Goal: Transaction & Acquisition: Purchase product/service

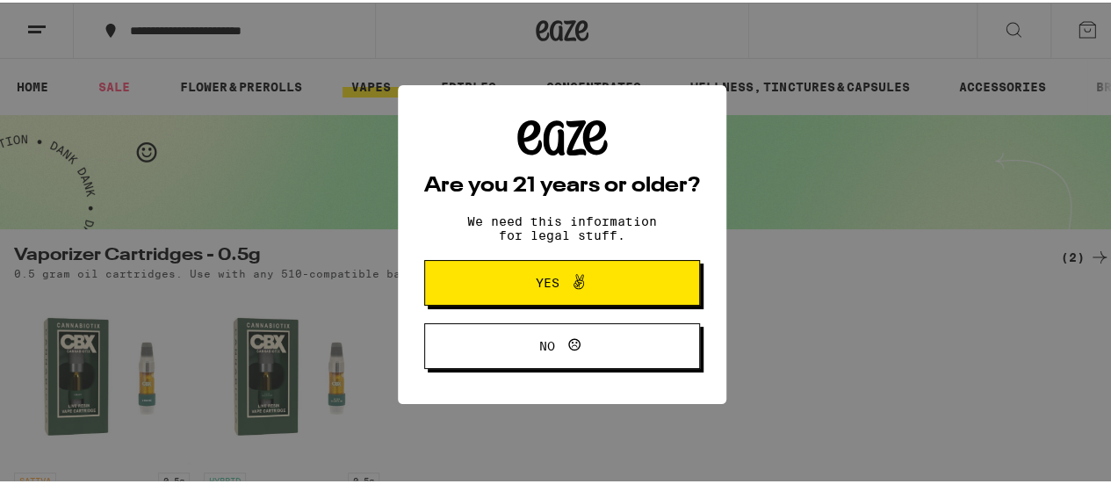
click at [593, 288] on span "Yes" at bounding box center [561, 280] width 133 height 23
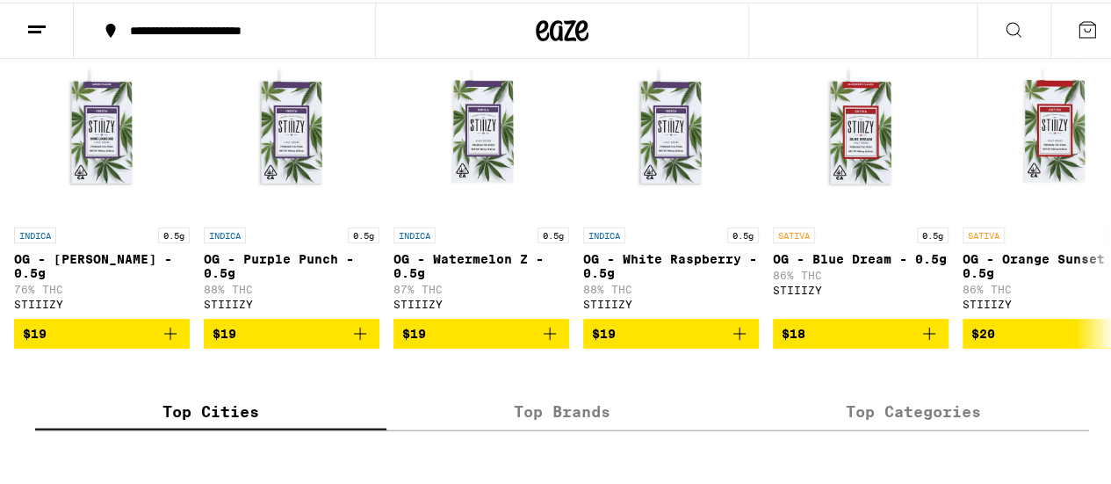
scroll to position [1844, 0]
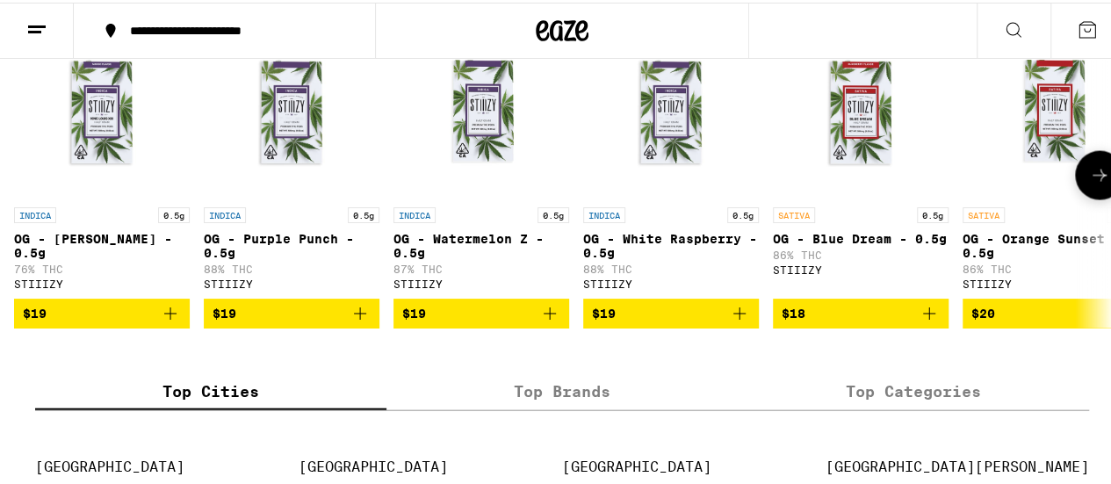
click at [1092, 179] on icon at bounding box center [1099, 173] width 14 height 12
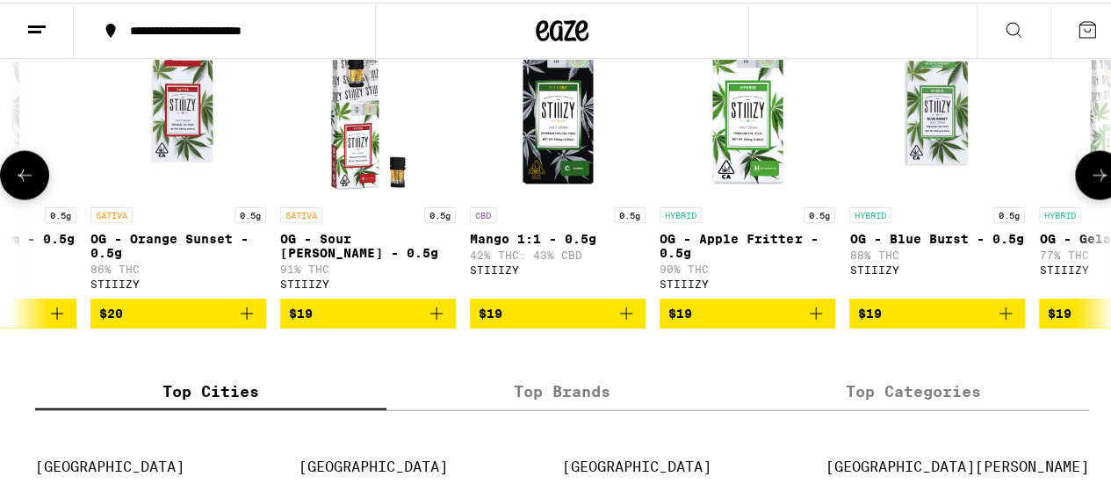
scroll to position [0, 891]
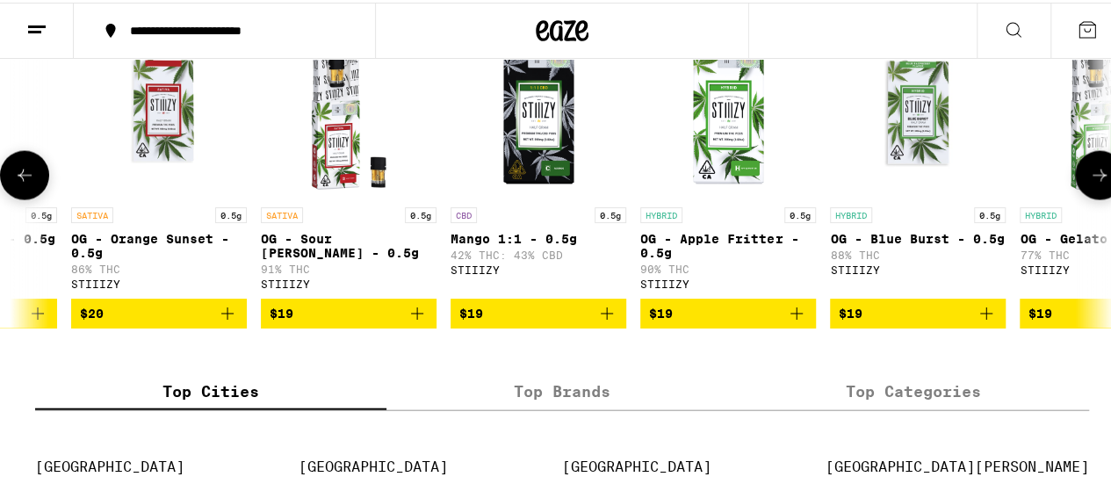
click at [1092, 179] on icon at bounding box center [1099, 173] width 14 height 12
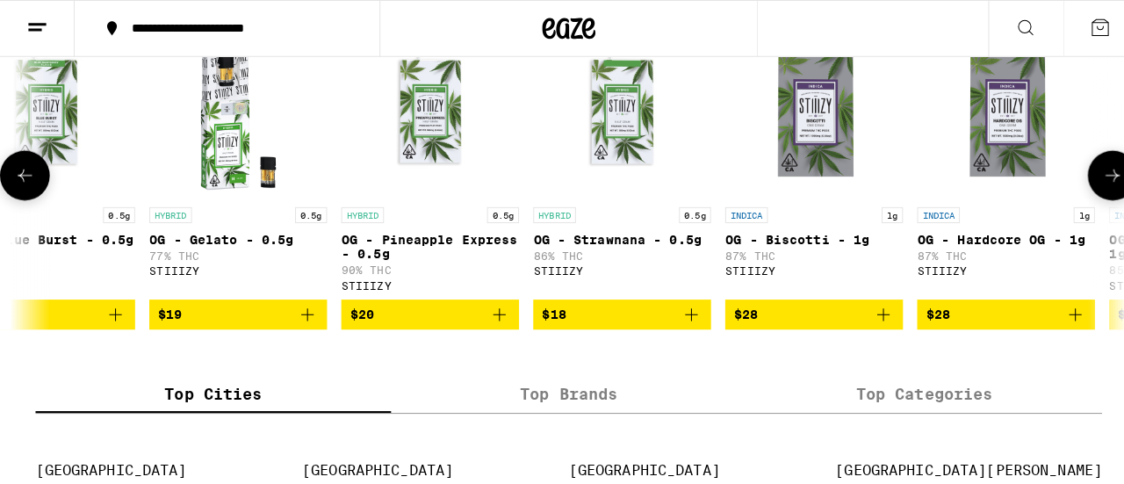
scroll to position [0, 1783]
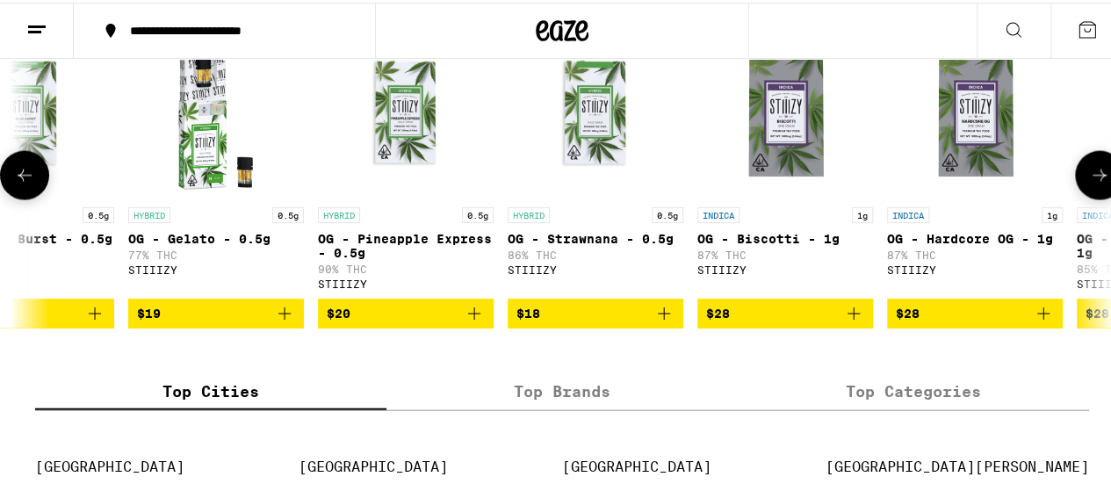
click at [674, 220] on p "0.5g" at bounding box center [668, 213] width 32 height 16
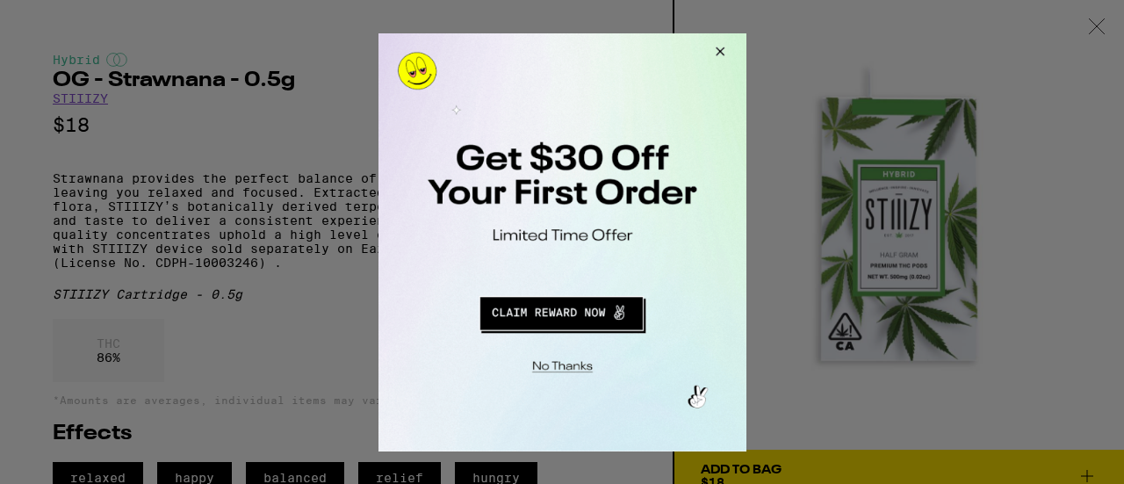
click at [722, 51] on button "Close Modal" at bounding box center [716, 53] width 47 height 42
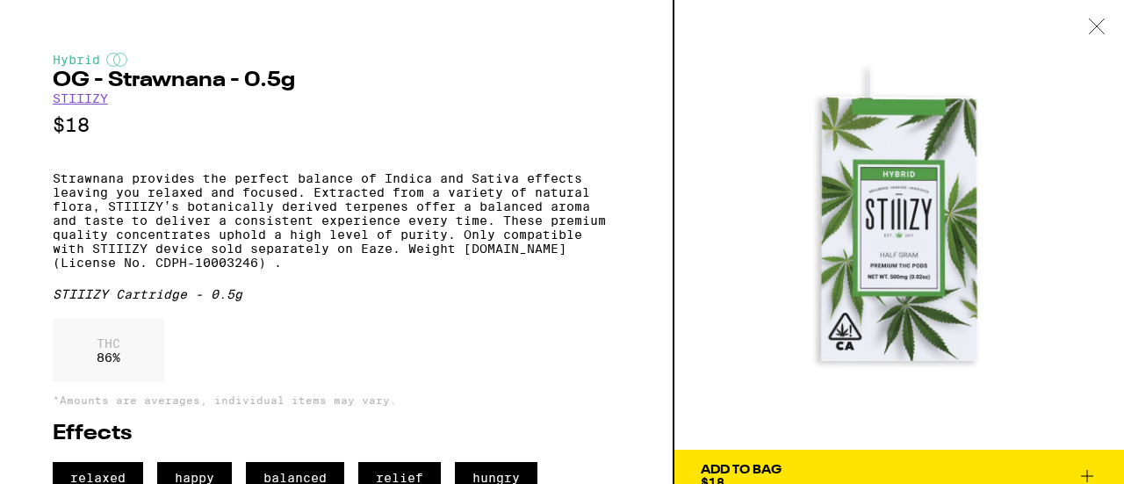
click at [1098, 28] on icon at bounding box center [1096, 25] width 15 height 15
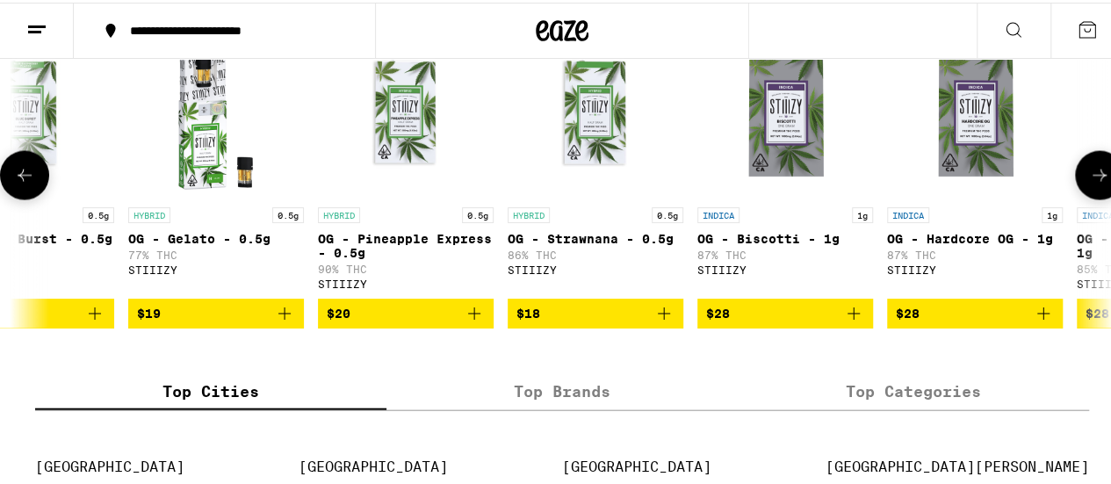
click at [1089, 184] on icon at bounding box center [1099, 172] width 21 height 21
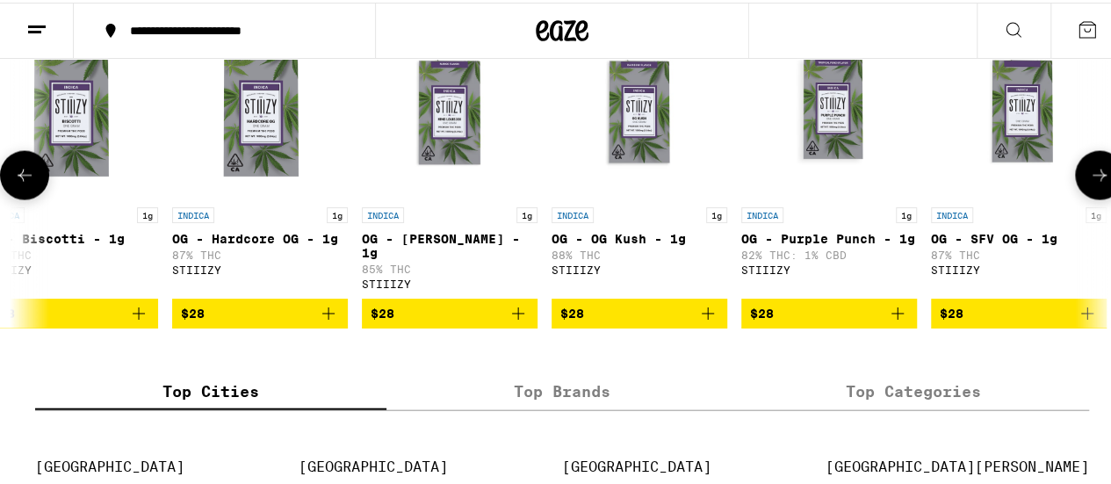
scroll to position [0, 2675]
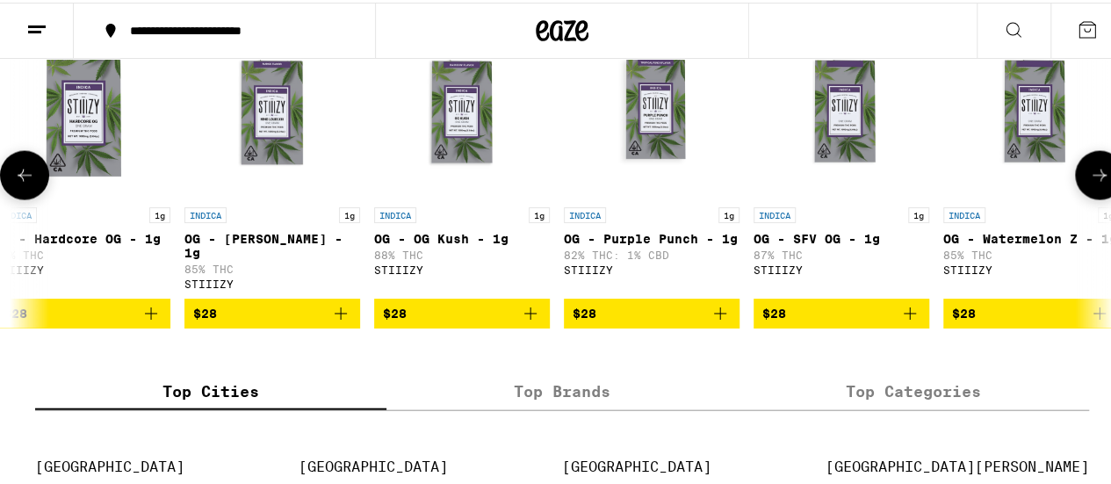
click at [1089, 184] on icon at bounding box center [1099, 172] width 21 height 21
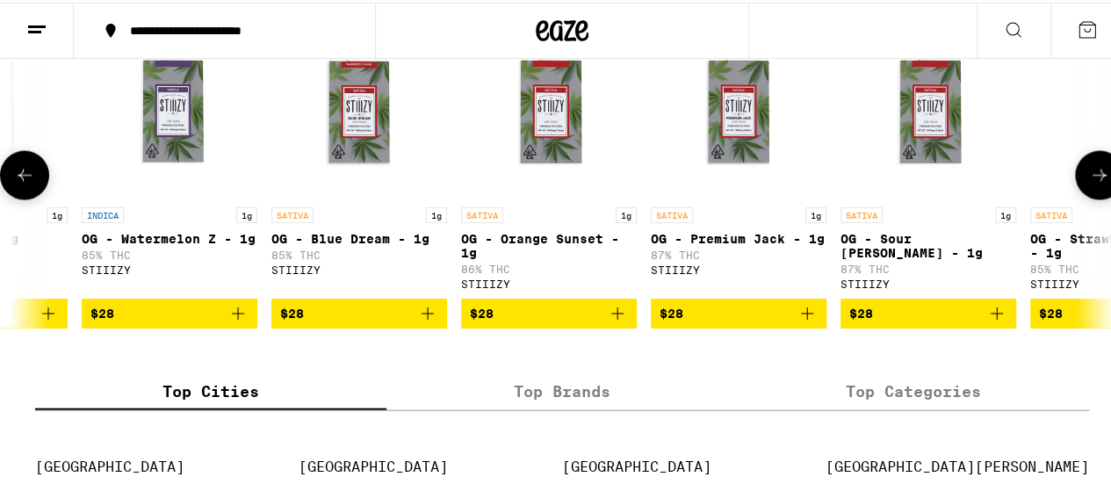
scroll to position [0, 3566]
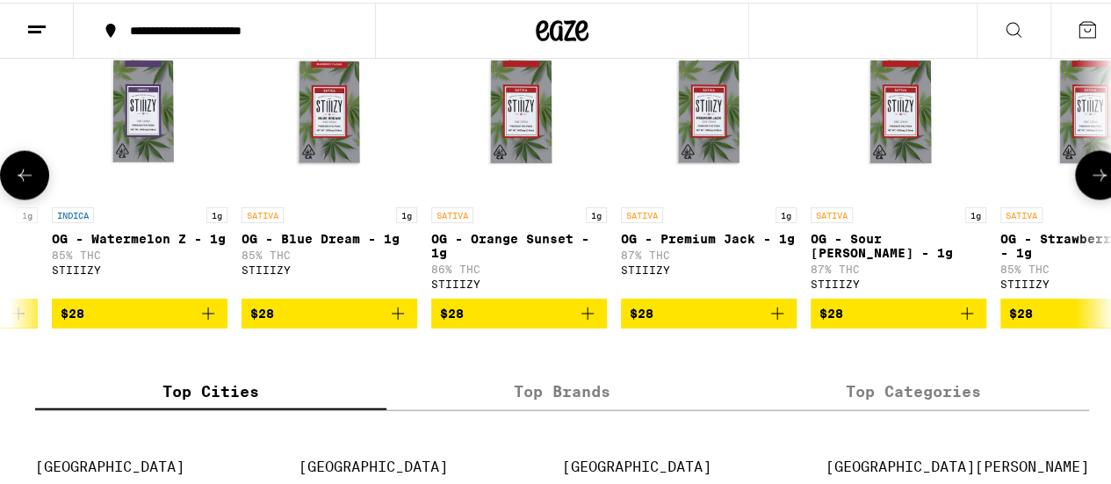
click at [1089, 184] on icon at bounding box center [1099, 172] width 21 height 21
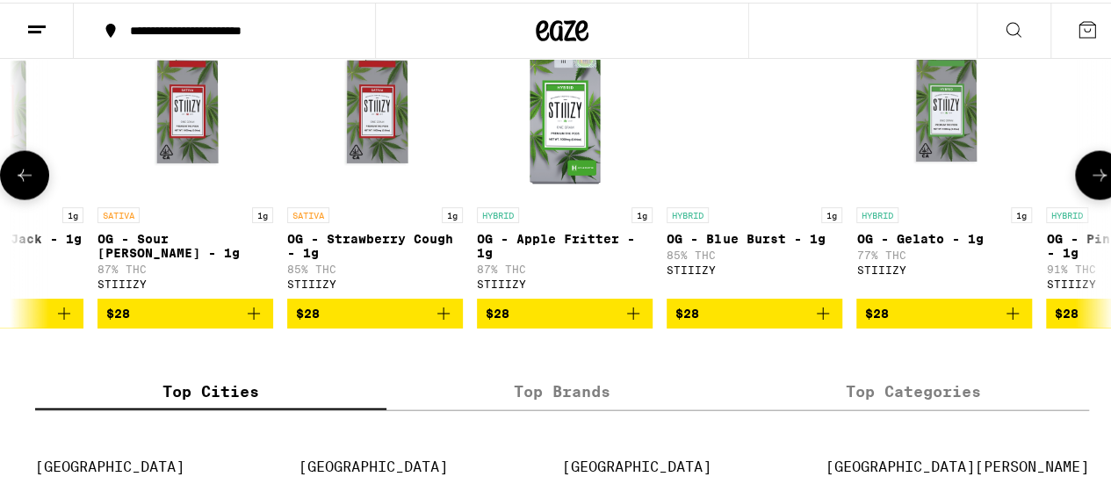
scroll to position [0, 4458]
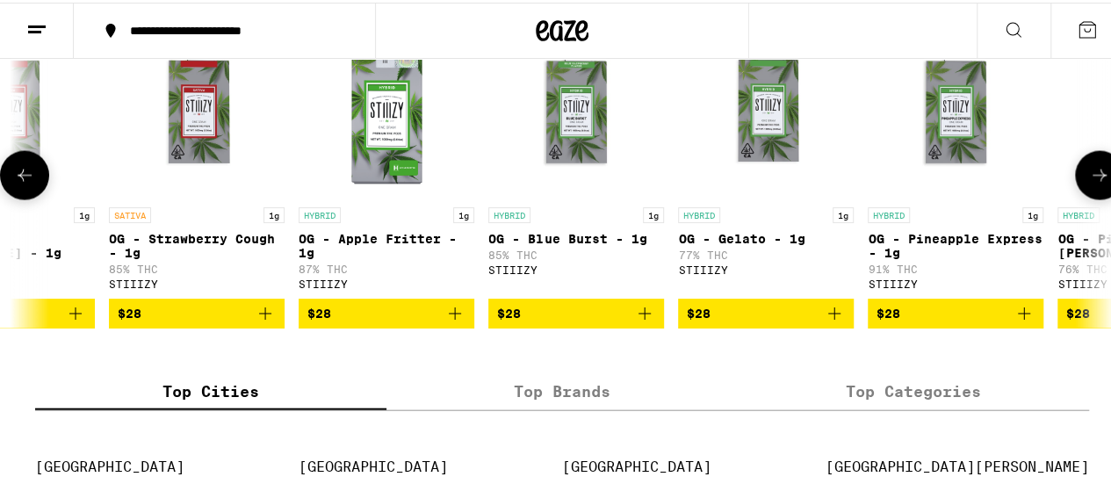
click at [1089, 184] on icon at bounding box center [1099, 172] width 21 height 21
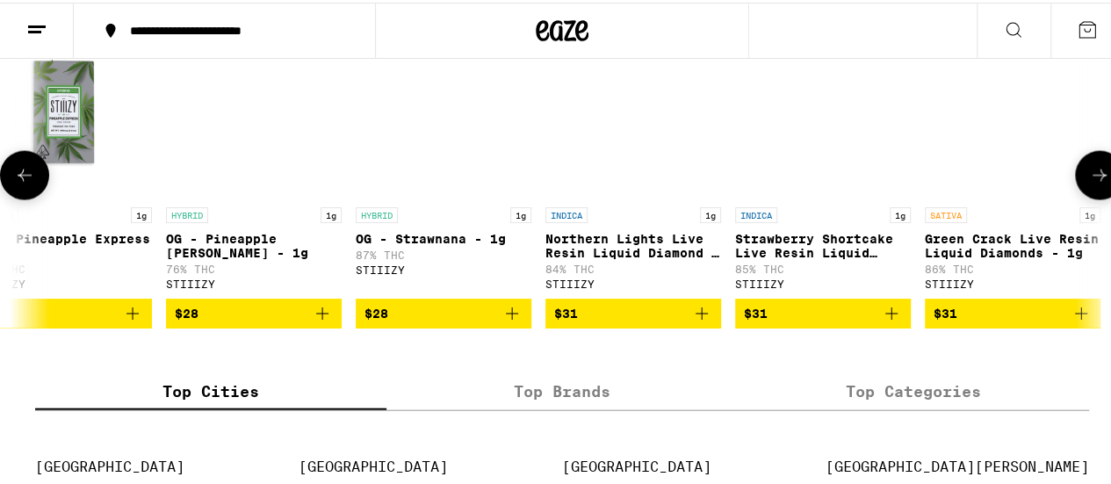
scroll to position [0, 5350]
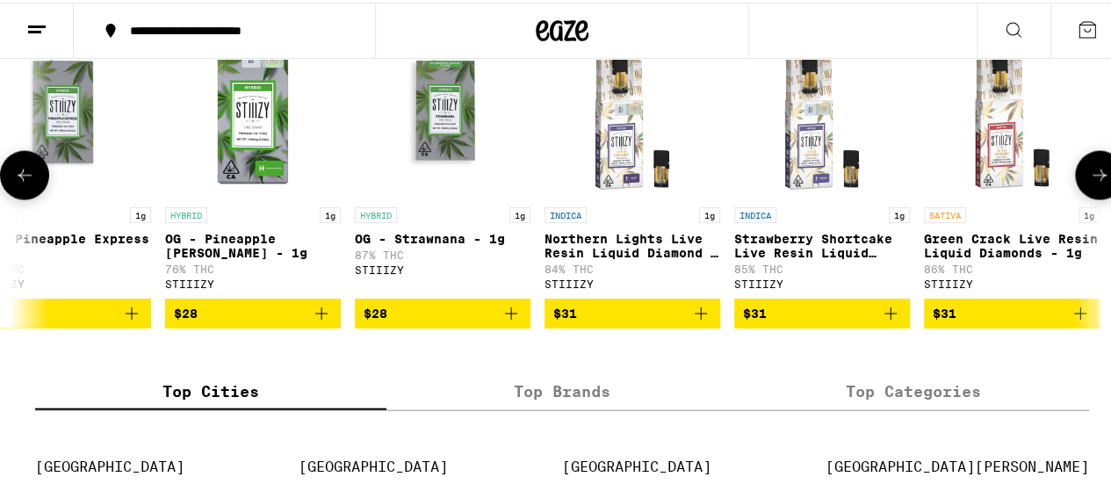
click at [1089, 184] on icon at bounding box center [1099, 172] width 21 height 21
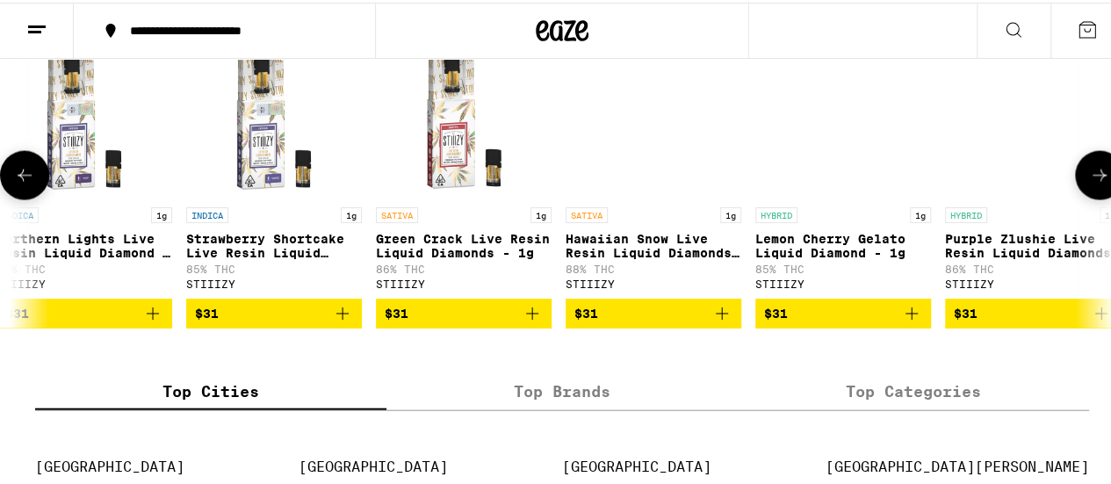
scroll to position [0, 5936]
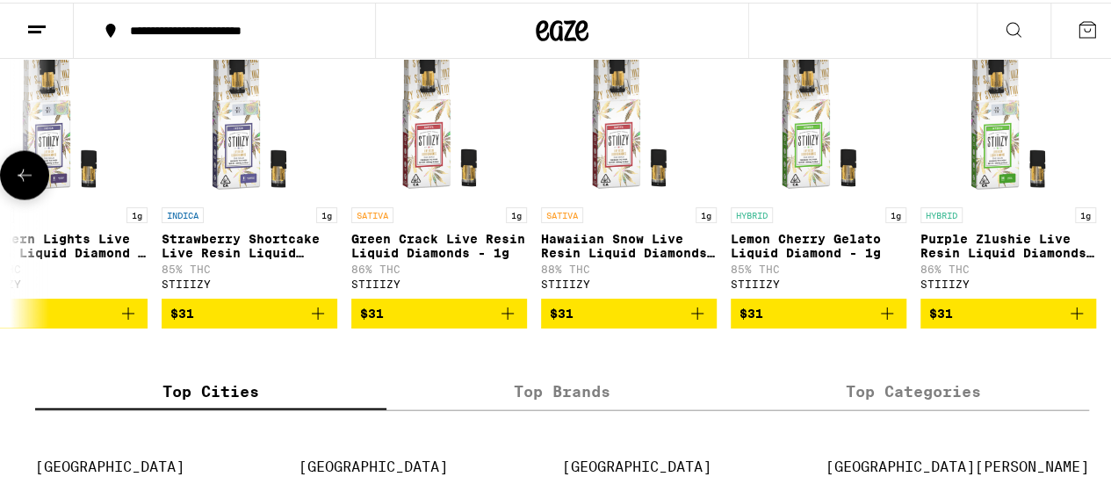
click at [28, 198] on button at bounding box center [24, 172] width 49 height 49
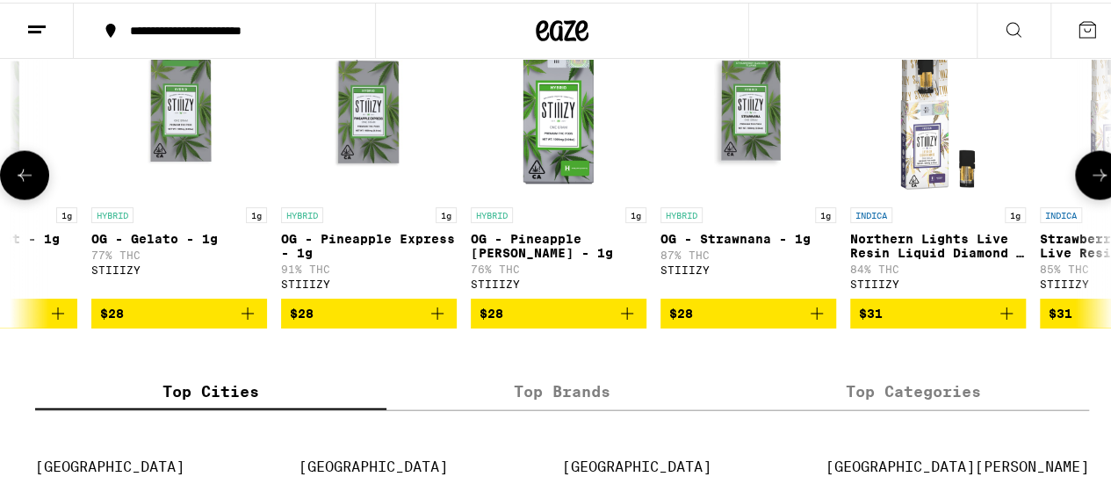
click at [28, 198] on button at bounding box center [24, 172] width 49 height 49
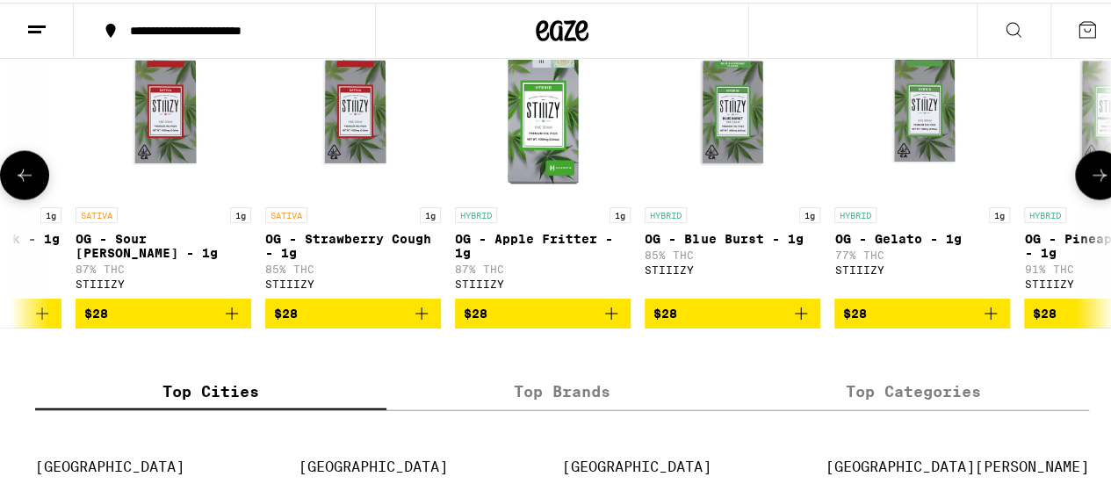
scroll to position [0, 4154]
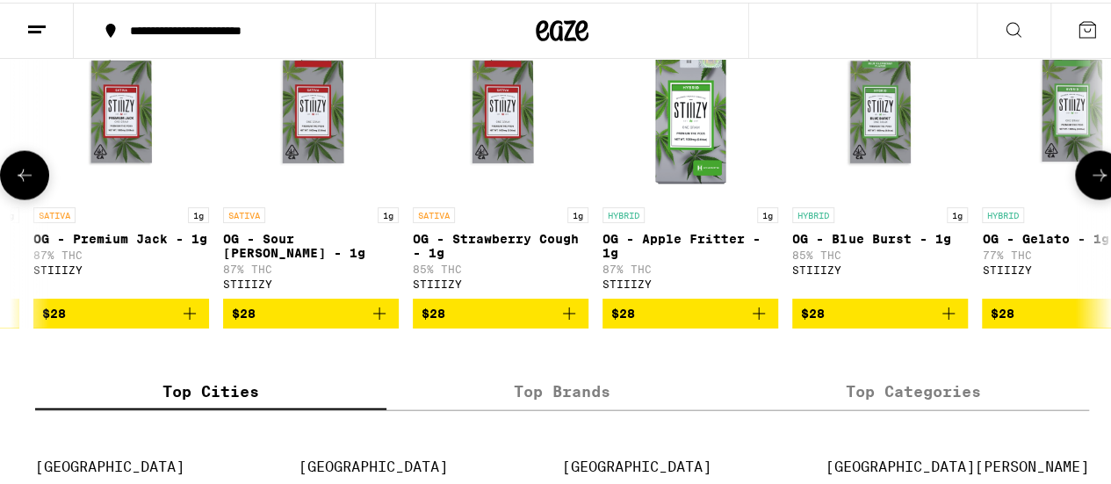
click at [28, 198] on button at bounding box center [24, 172] width 49 height 49
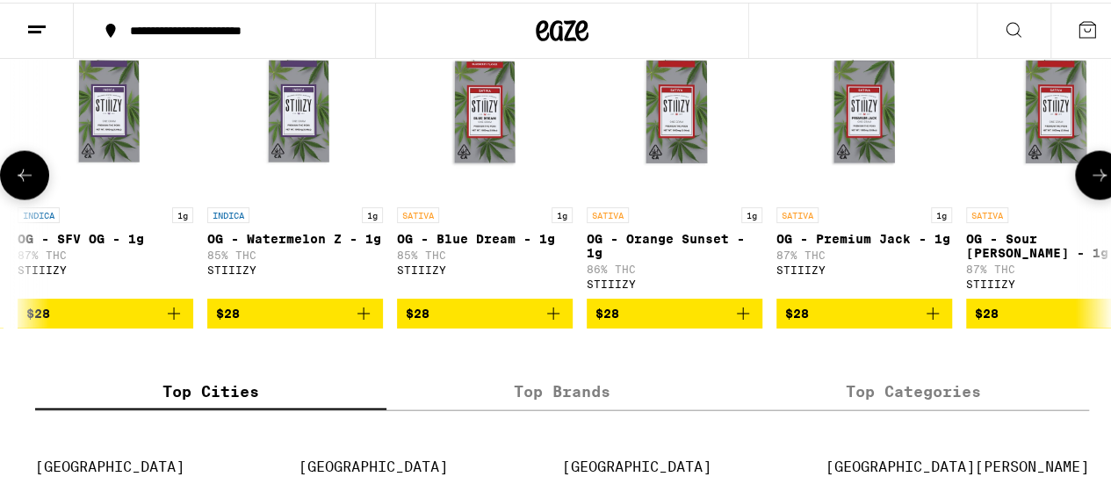
scroll to position [0, 3262]
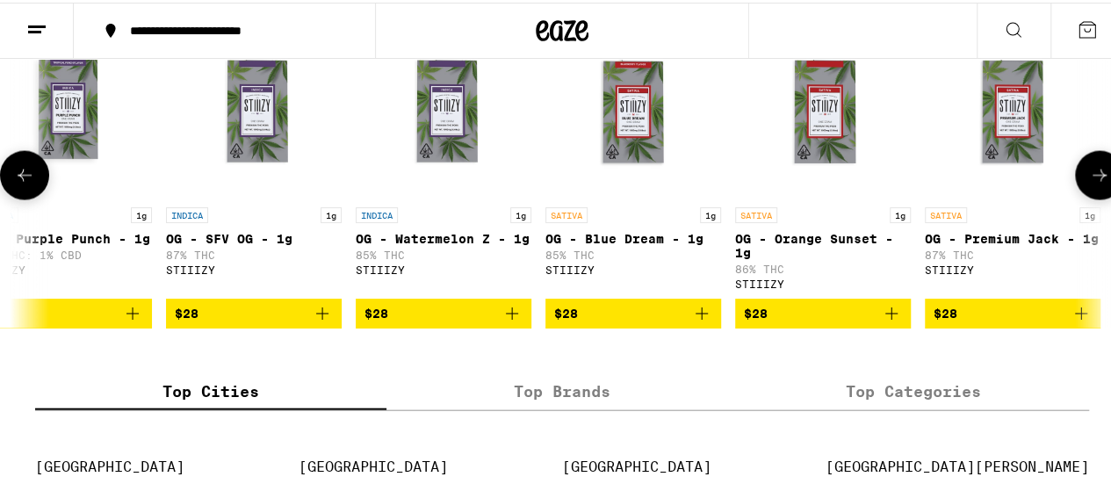
click at [28, 198] on button at bounding box center [24, 172] width 49 height 49
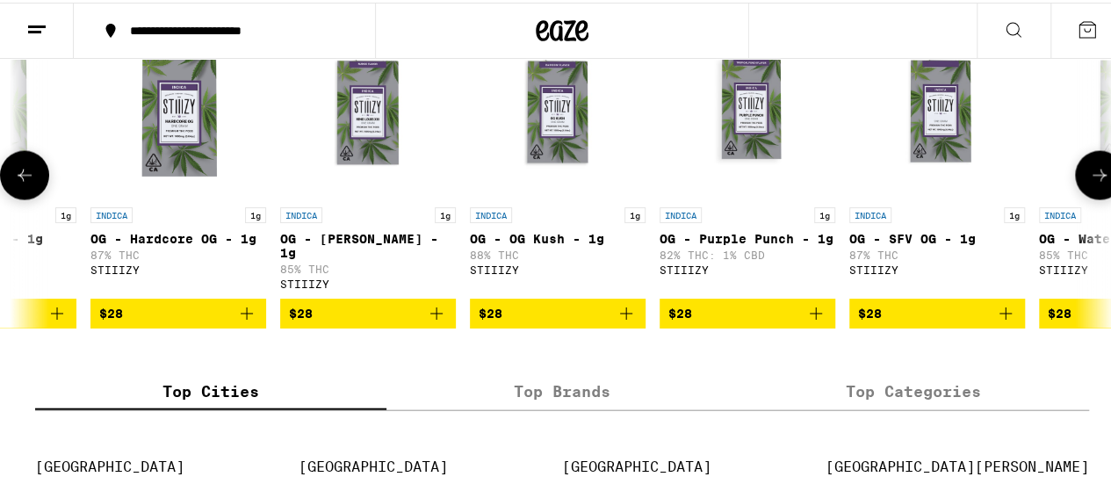
scroll to position [0, 2371]
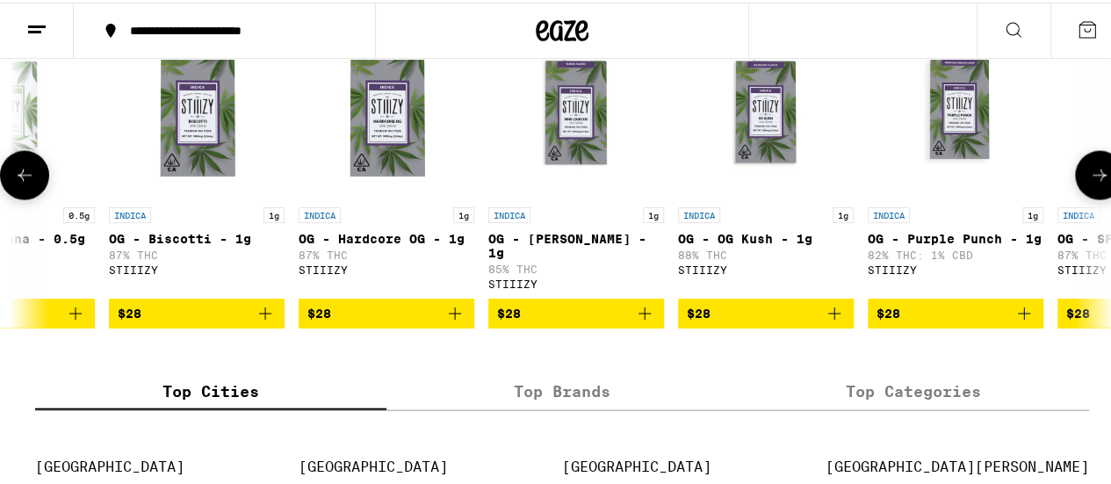
click at [28, 198] on button at bounding box center [24, 172] width 49 height 49
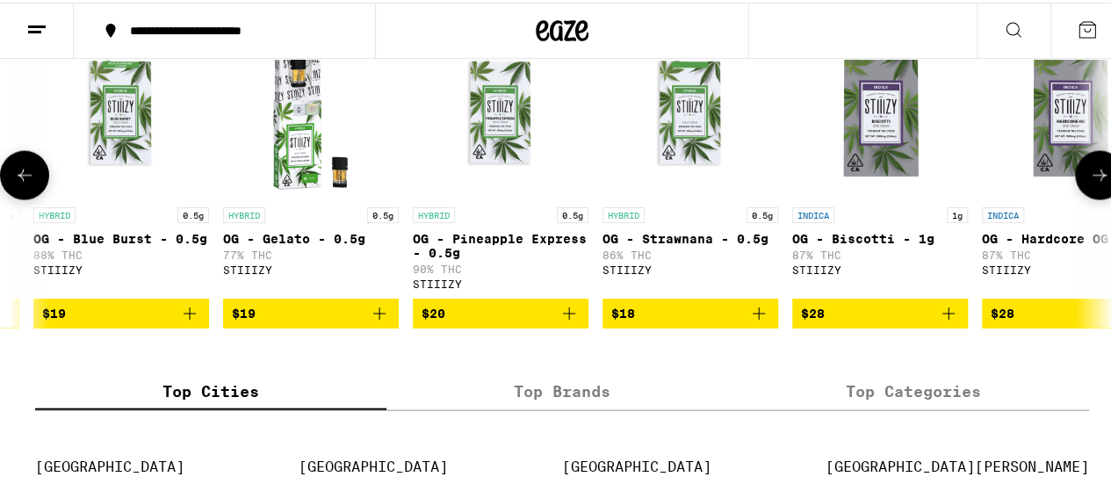
scroll to position [0, 1481]
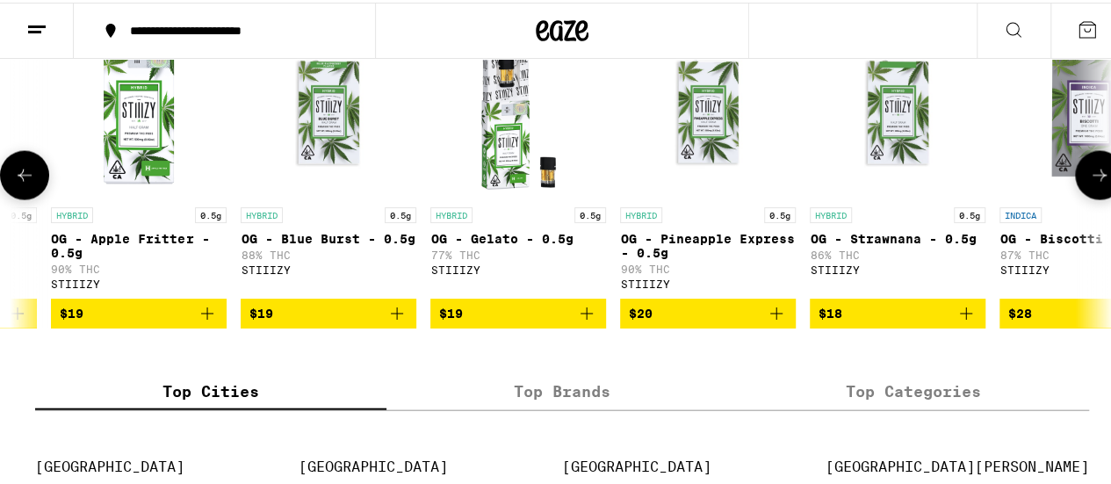
click at [28, 198] on button at bounding box center [24, 172] width 49 height 49
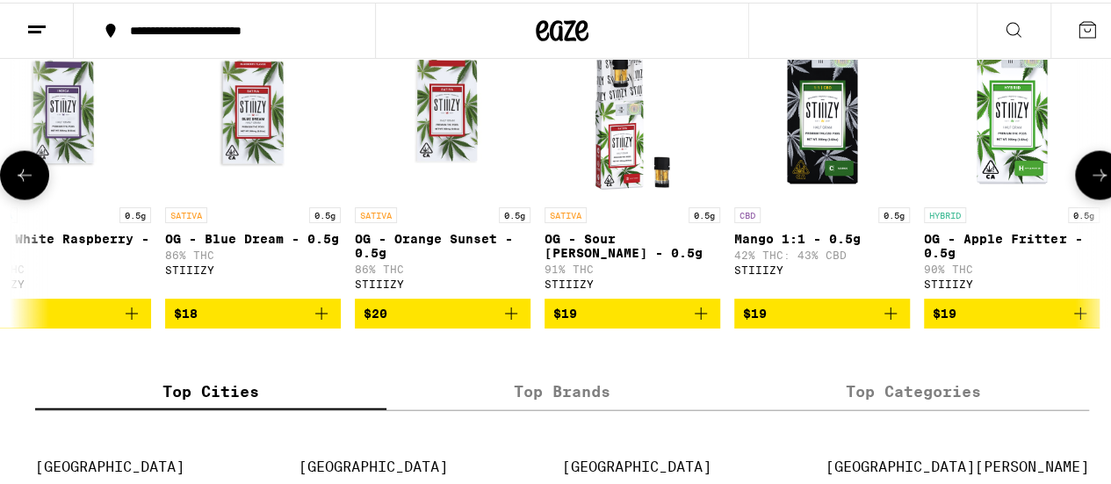
scroll to position [0, 589]
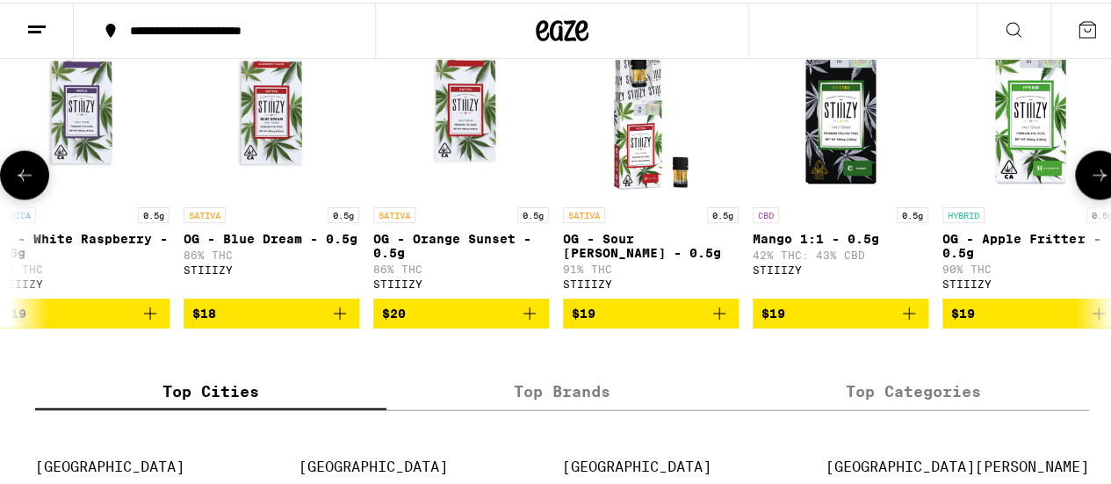
click at [1097, 198] on button at bounding box center [1099, 172] width 49 height 49
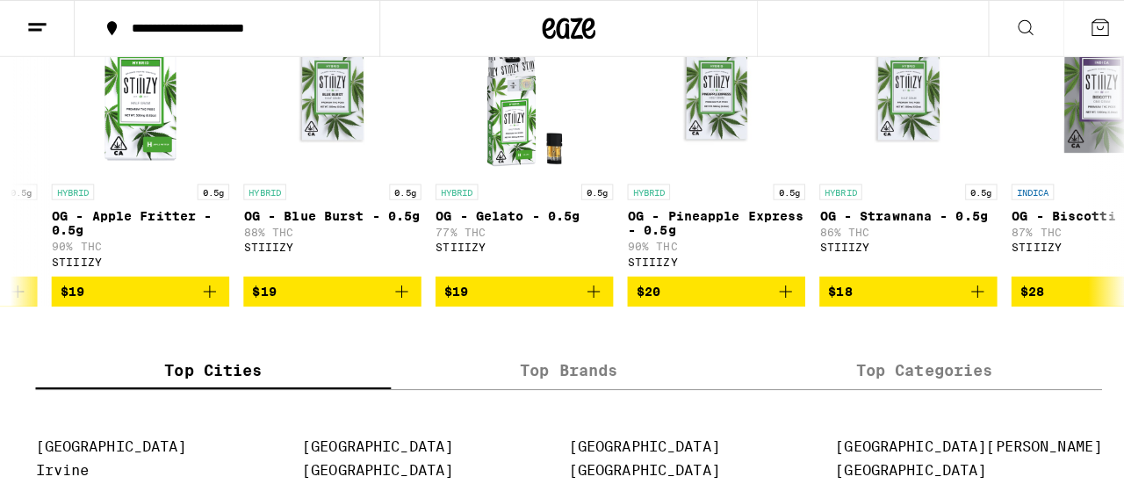
scroll to position [1844, 0]
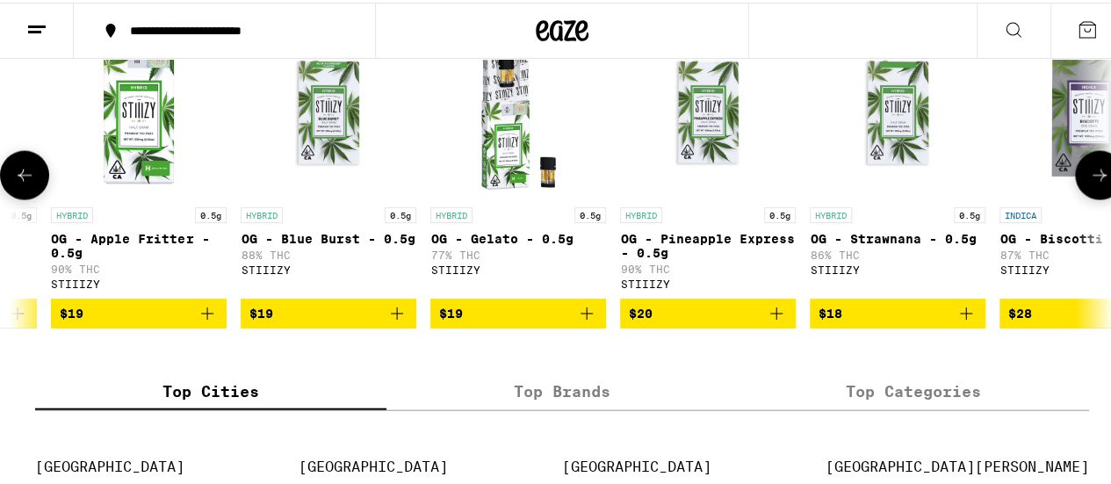
click at [885, 169] on img "Open page for OG - Strawnana - 0.5g from STIIIZY" at bounding box center [898, 108] width 176 height 176
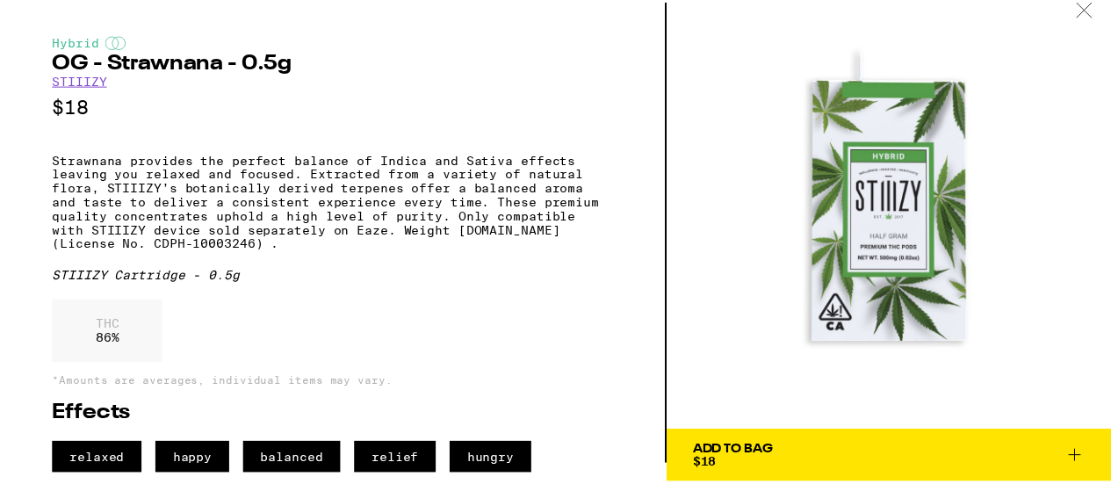
scroll to position [46, 0]
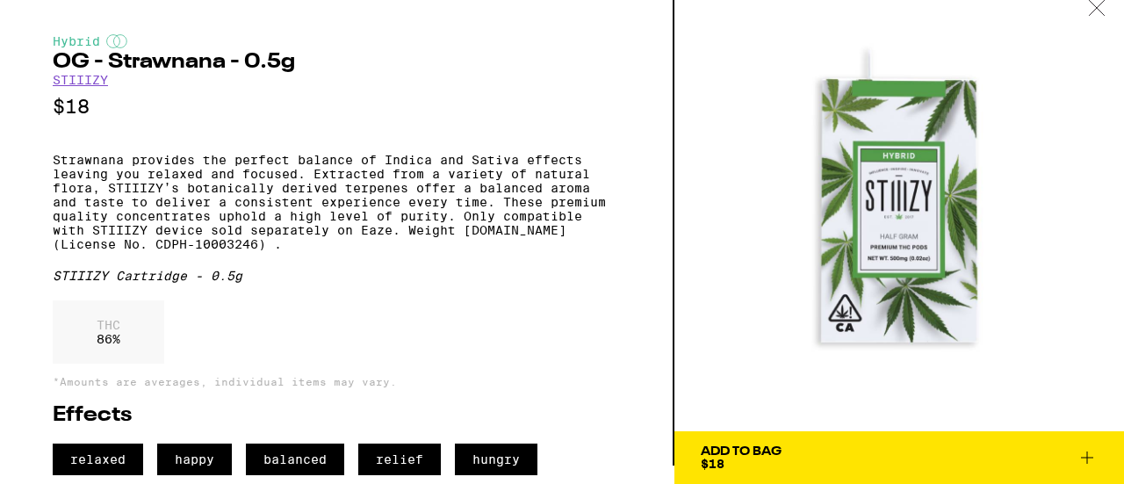
click at [1091, 447] on icon at bounding box center [1087, 457] width 21 height 21
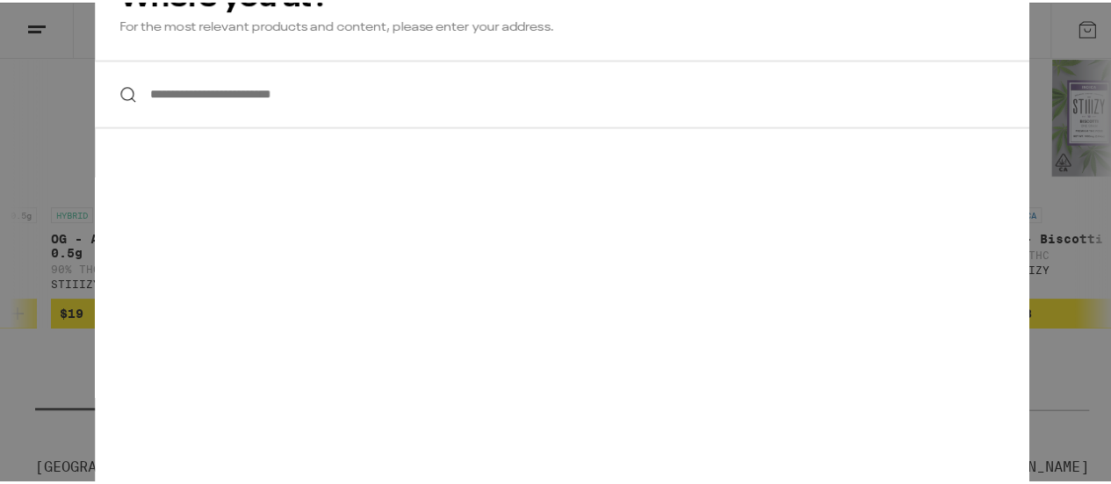
click at [232, 99] on input "**********" at bounding box center [562, 92] width 934 height 68
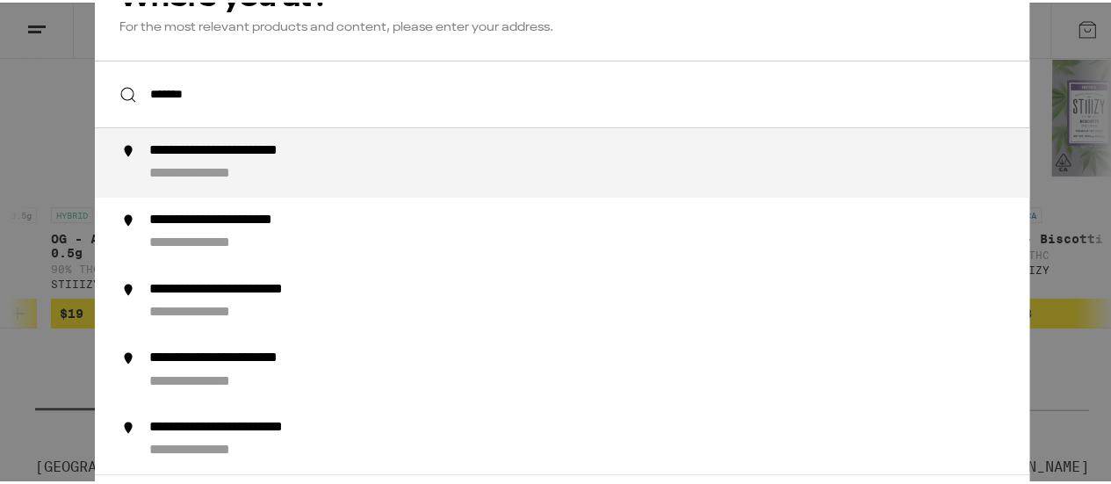
click at [225, 169] on div "**********" at bounding box center [217, 171] width 136 height 18
type input "**********"
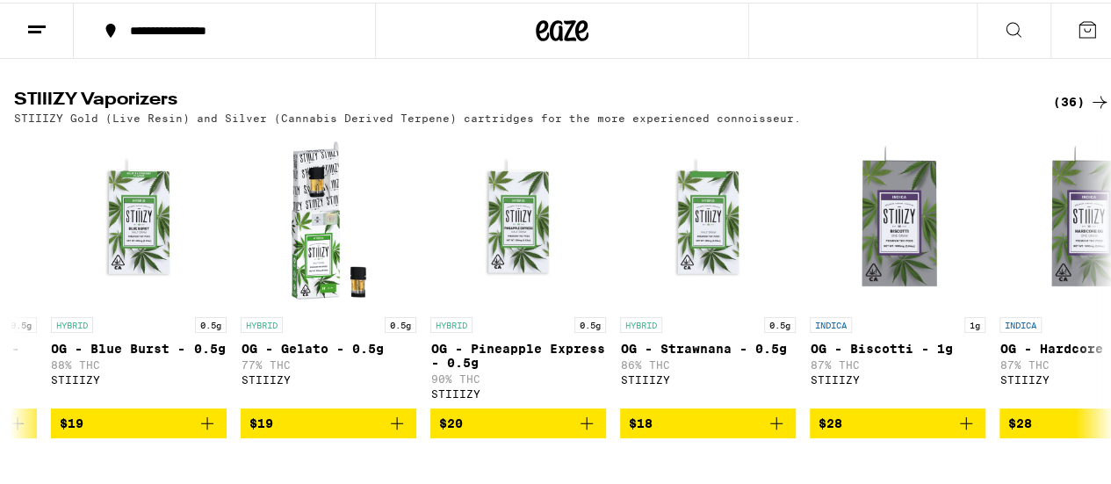
scroll to position [1352, 0]
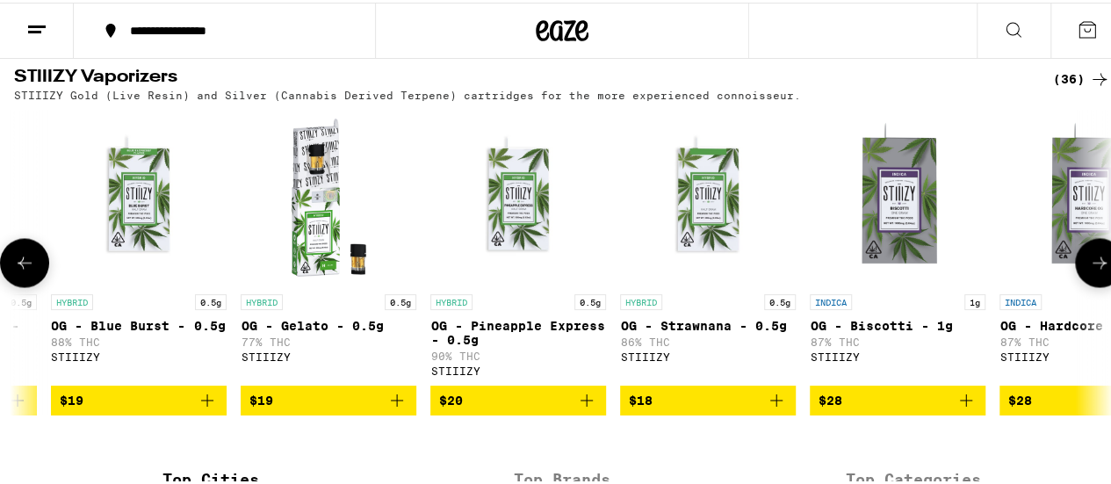
click at [782, 408] on icon "Add to bag" at bounding box center [776, 397] width 21 height 21
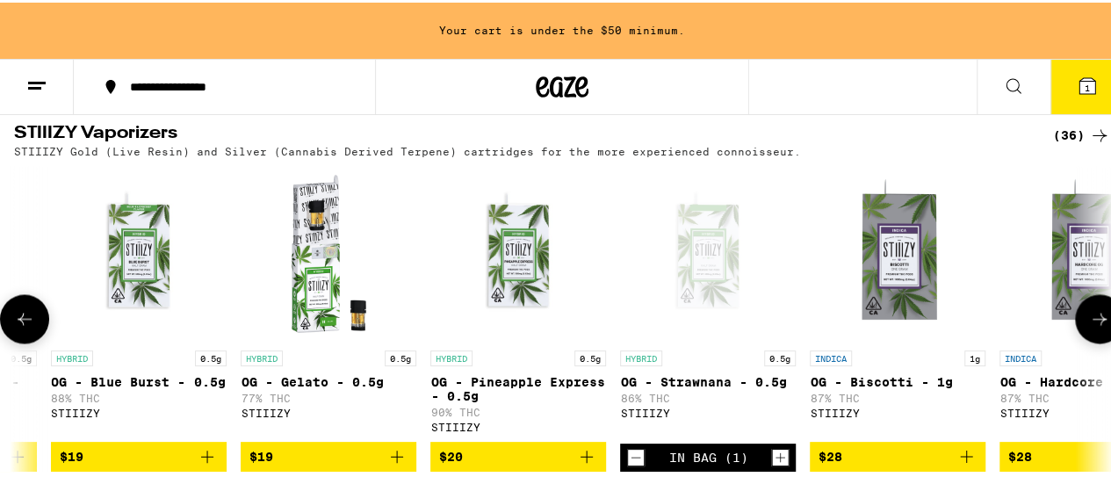
scroll to position [1409, 0]
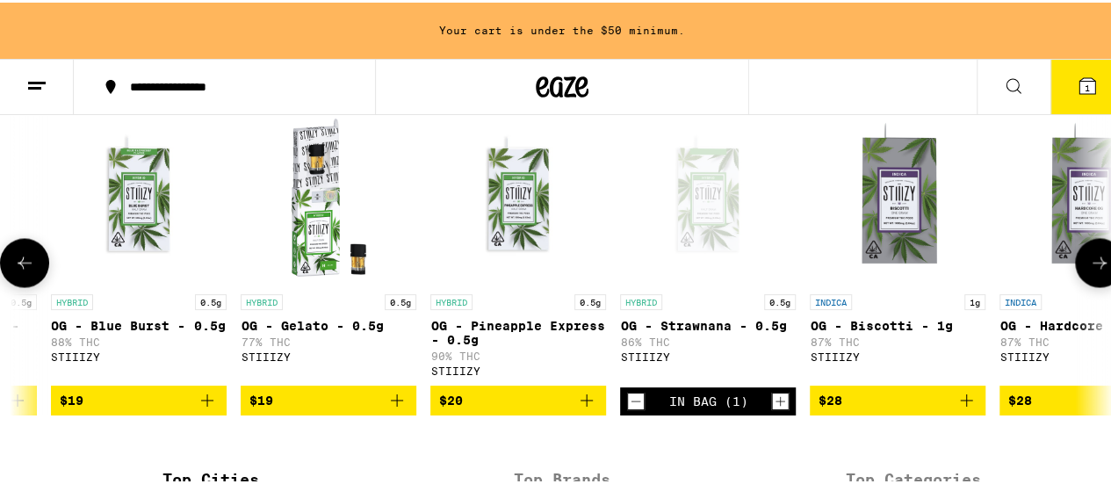
click at [782, 404] on icon "Increment" at bounding box center [780, 399] width 10 height 10
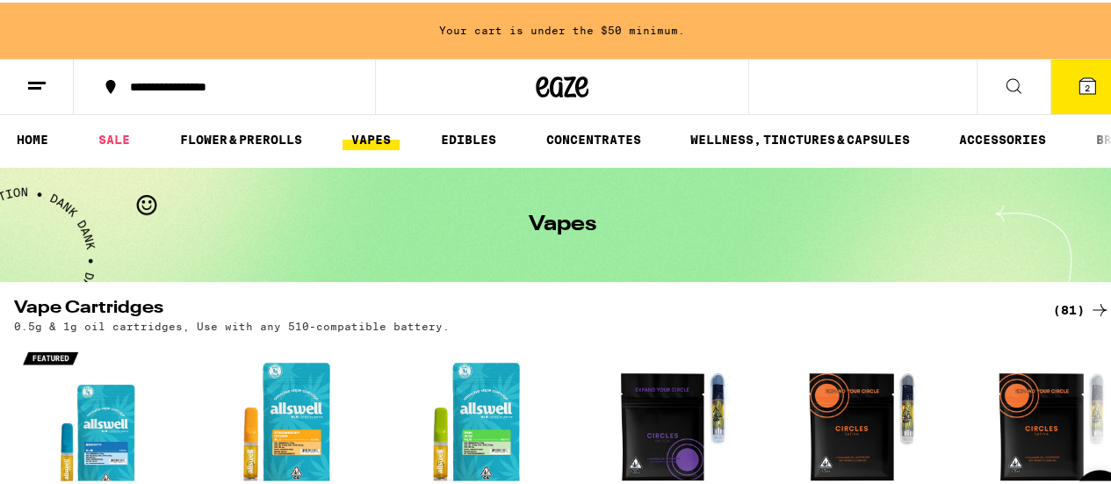
scroll to position [0, 0]
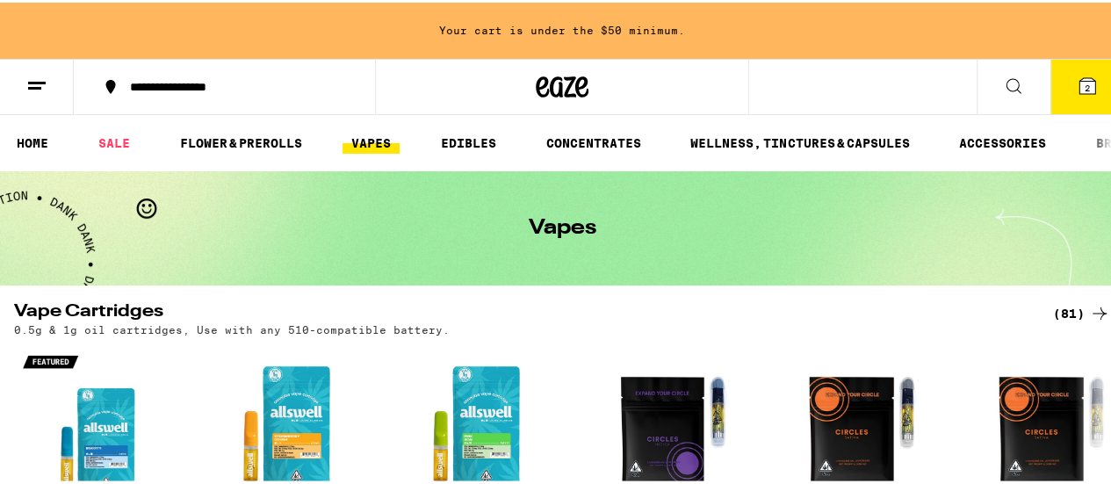
click at [1006, 87] on icon at bounding box center [1013, 83] width 21 height 21
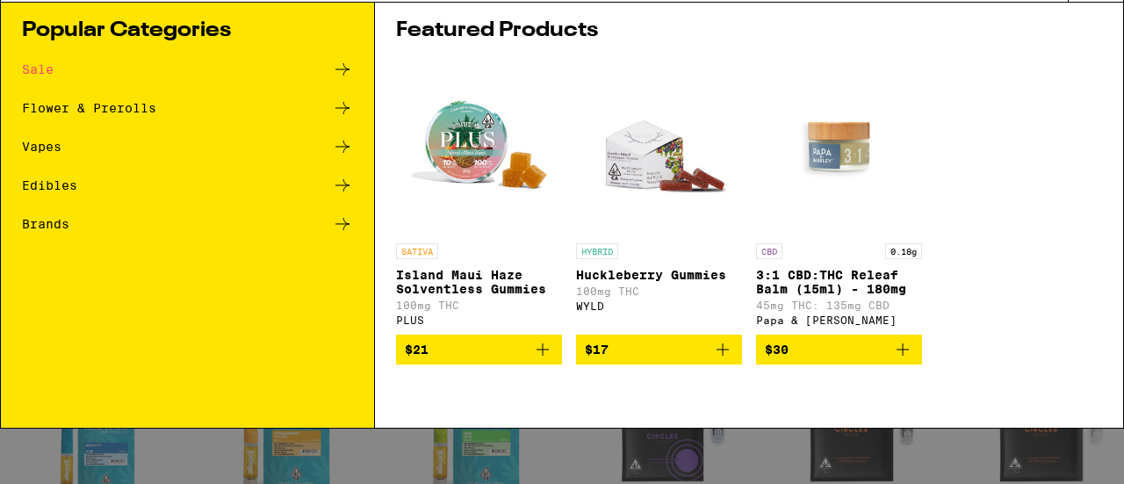
click at [340, 198] on icon at bounding box center [342, 201] width 21 height 21
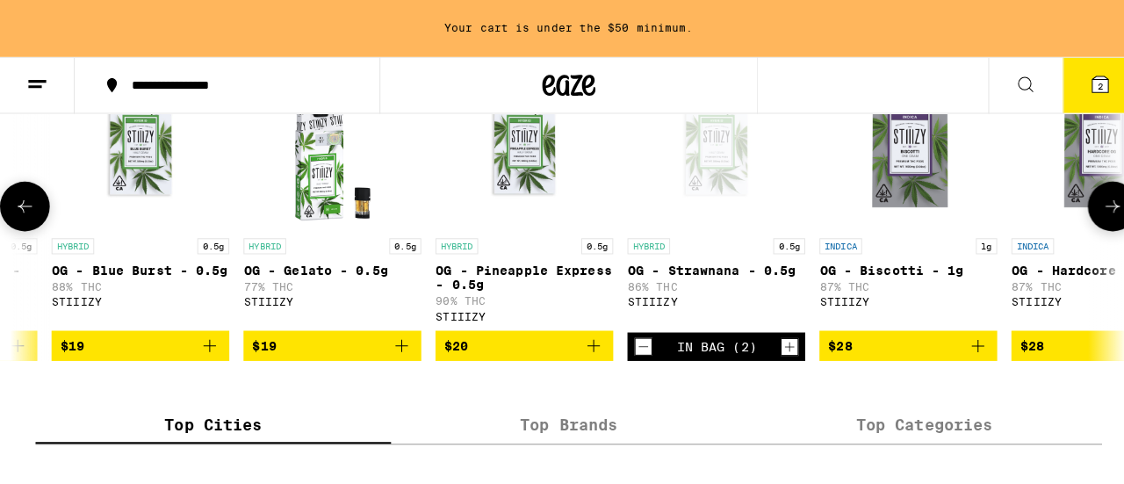
scroll to position [1493, 0]
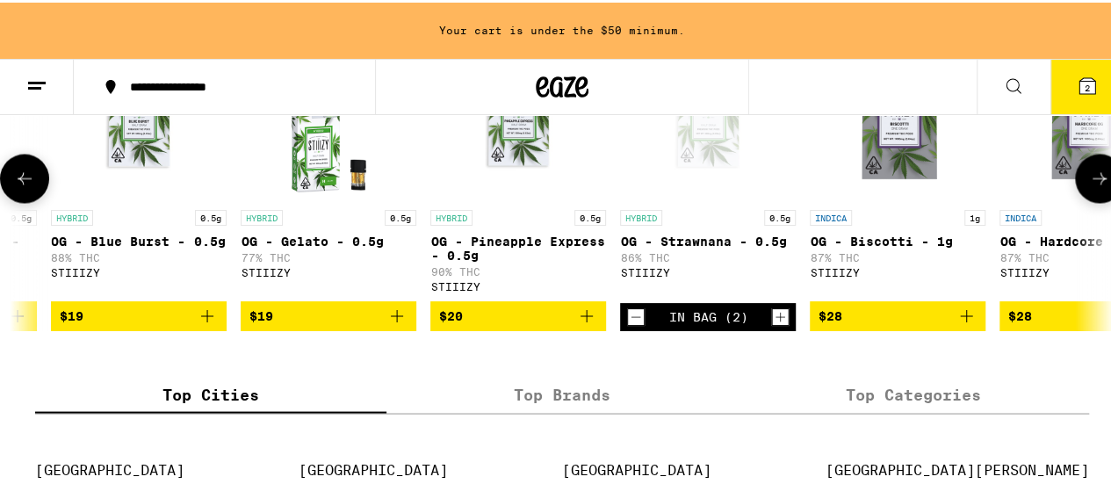
click at [199, 223] on p "0.5g" at bounding box center [211, 215] width 32 height 16
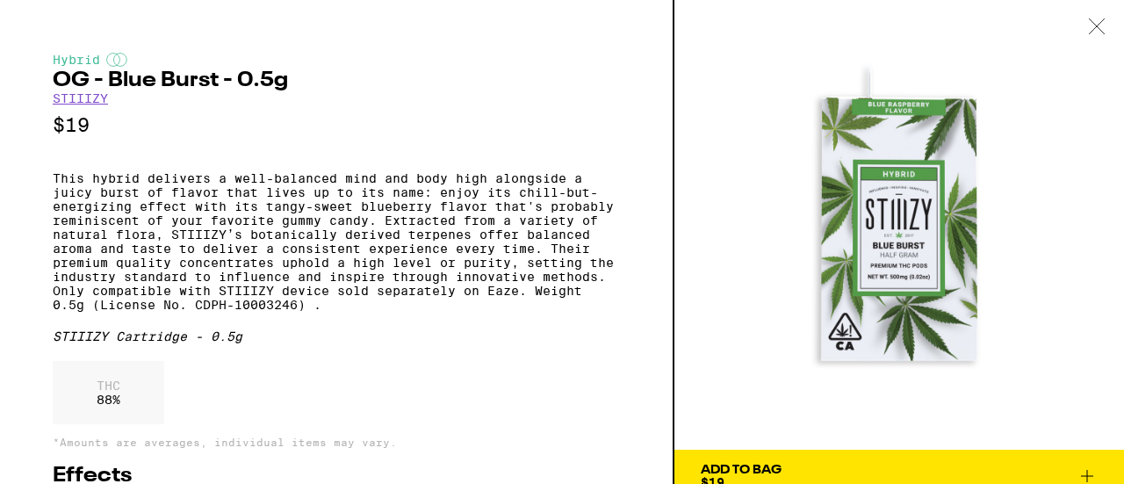
scroll to position [1459, 0]
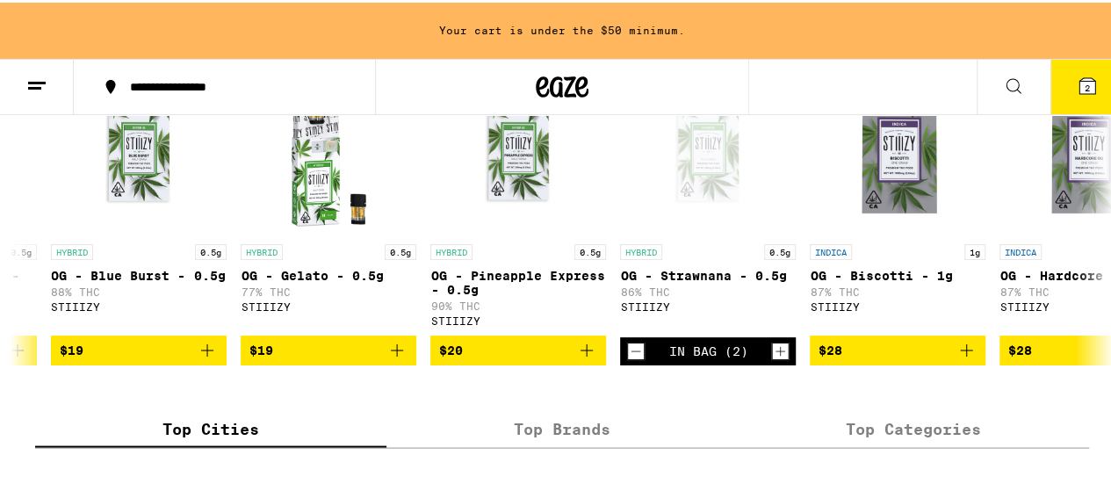
click at [1085, 85] on span "2" at bounding box center [1087, 85] width 5 height 11
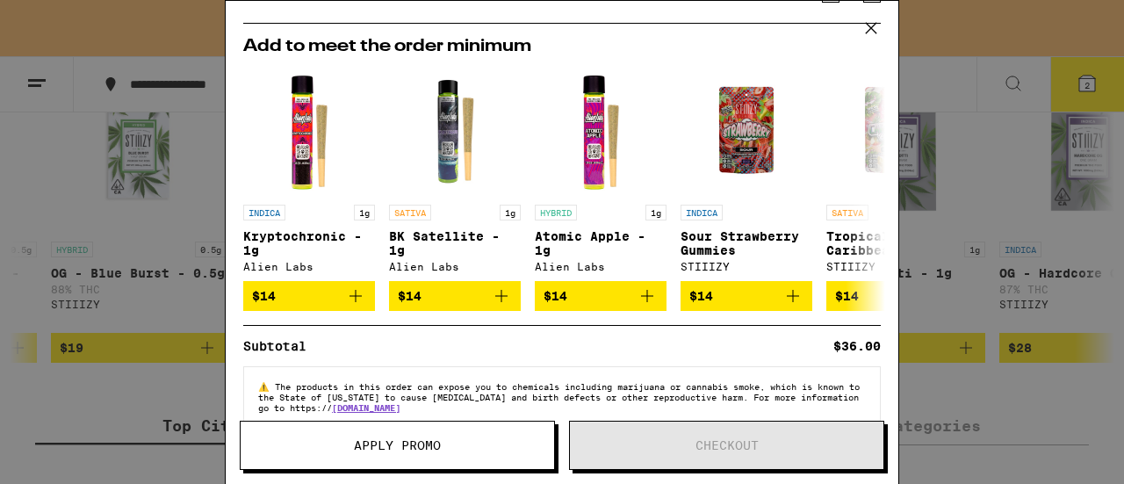
scroll to position [176, 0]
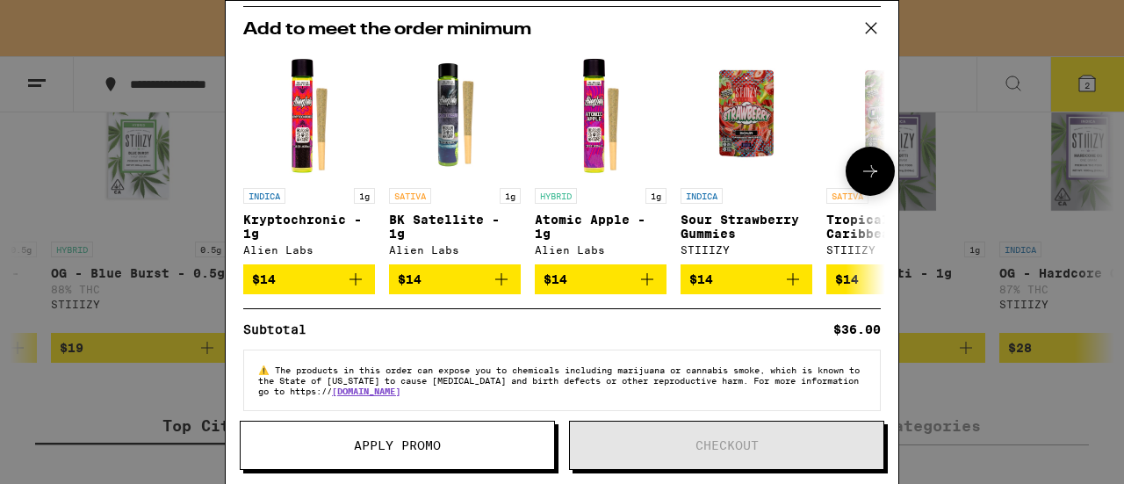
click at [863, 173] on icon at bounding box center [870, 171] width 14 height 12
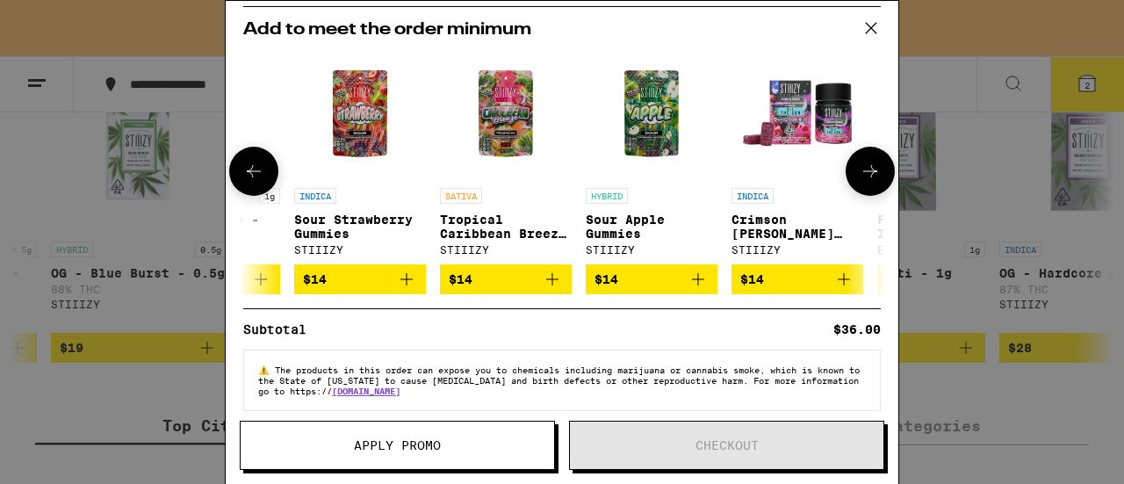
scroll to position [0, 433]
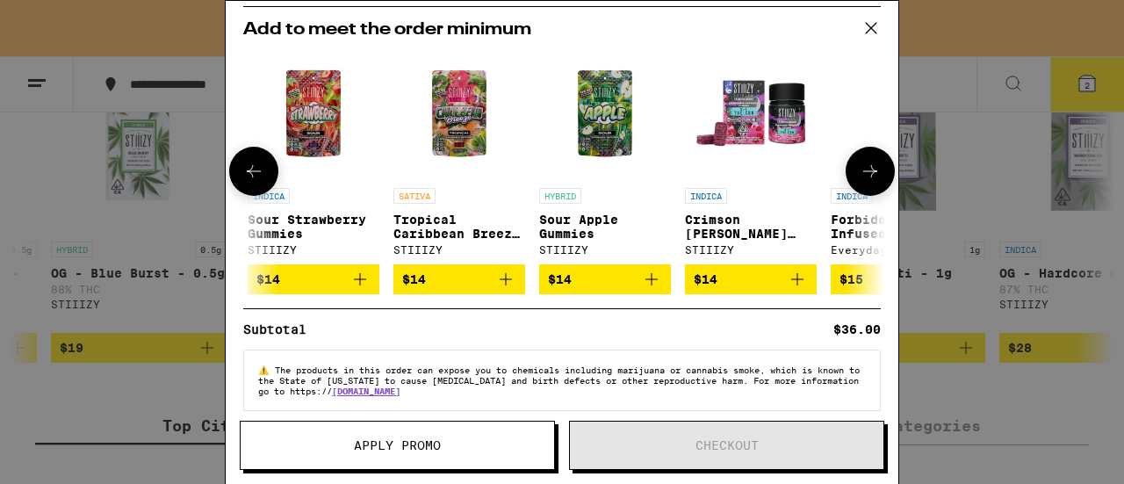
click at [863, 173] on icon at bounding box center [870, 171] width 14 height 12
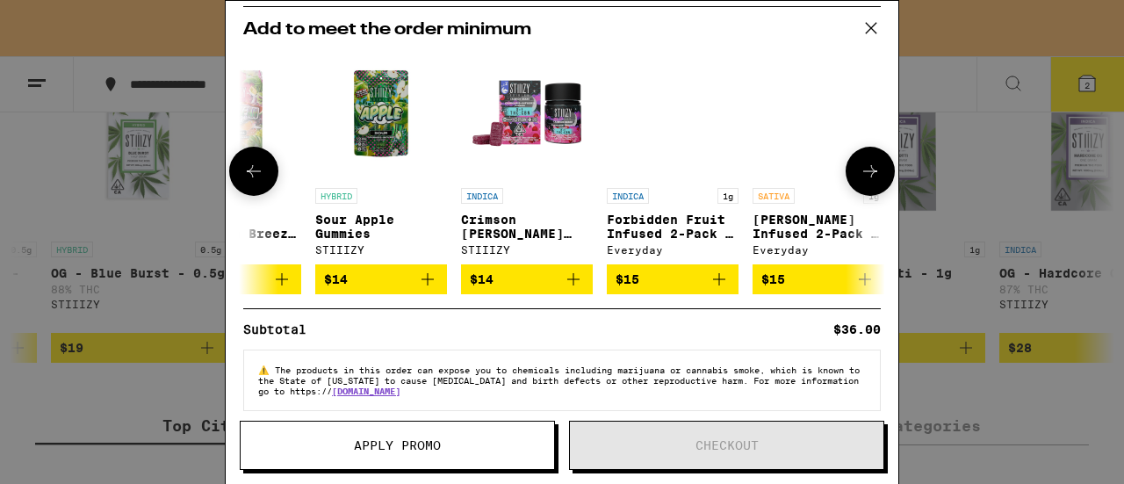
scroll to position [0, 833]
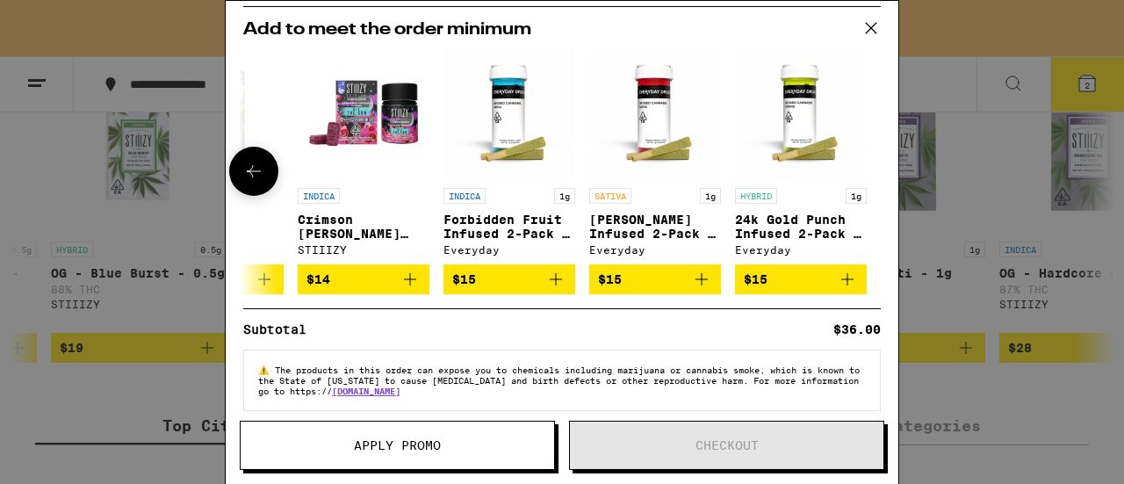
click at [253, 187] on button at bounding box center [253, 171] width 49 height 49
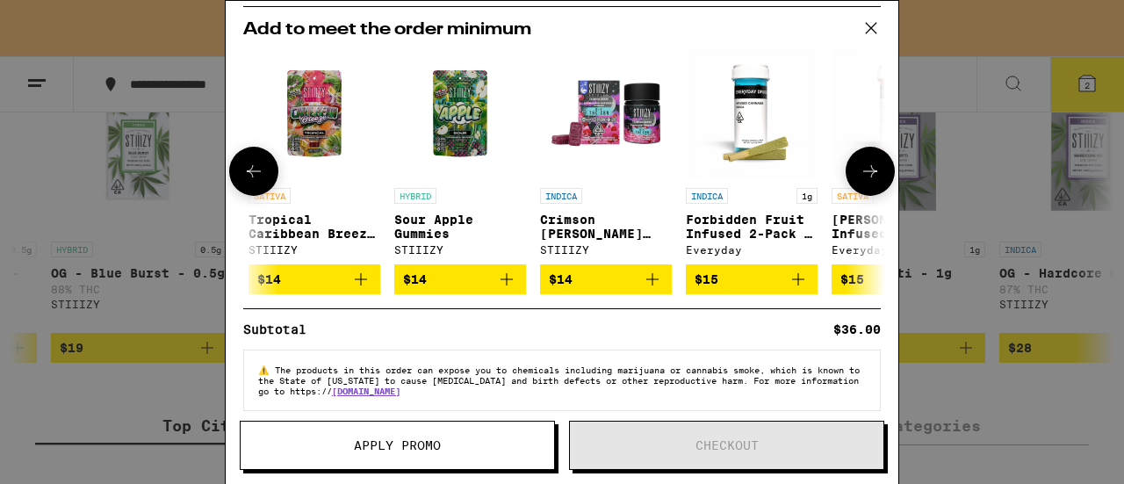
scroll to position [0, 400]
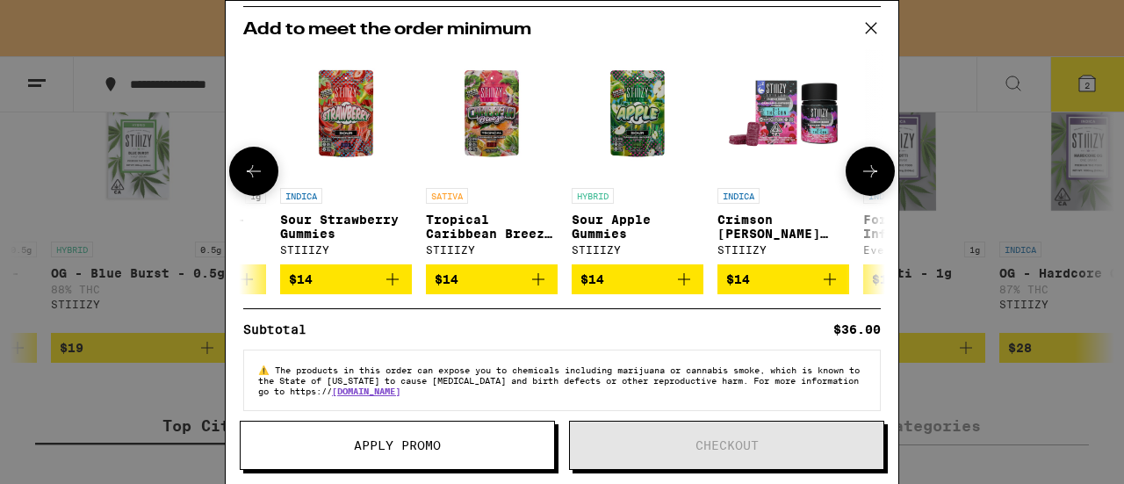
click at [253, 187] on button at bounding box center [253, 171] width 49 height 49
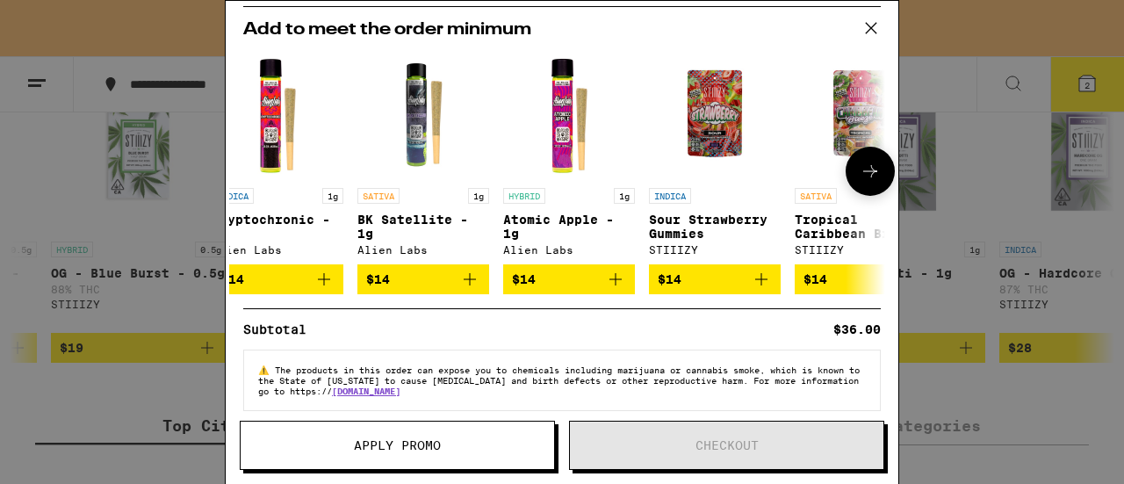
scroll to position [0, 0]
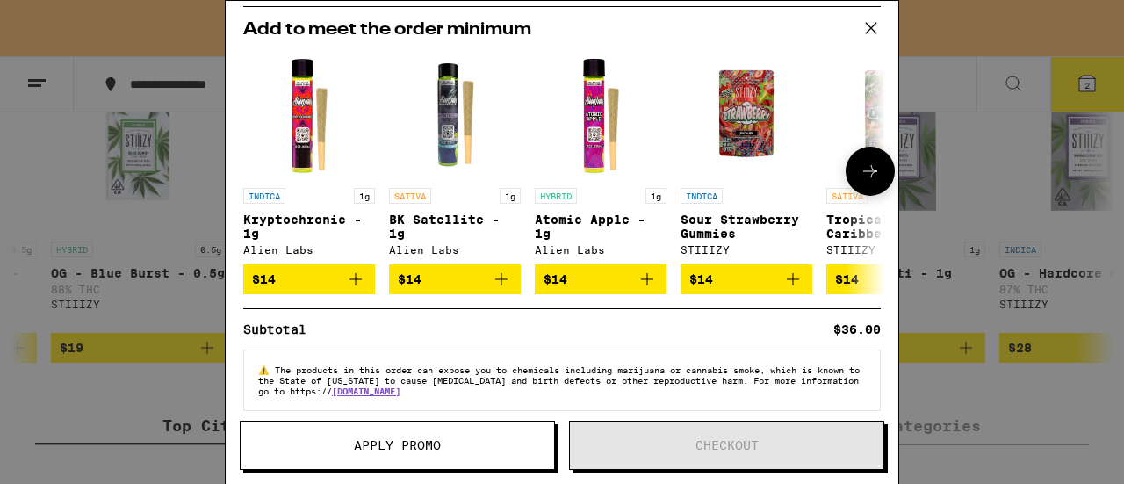
click at [798, 287] on icon "Add to bag" at bounding box center [792, 279] width 21 height 21
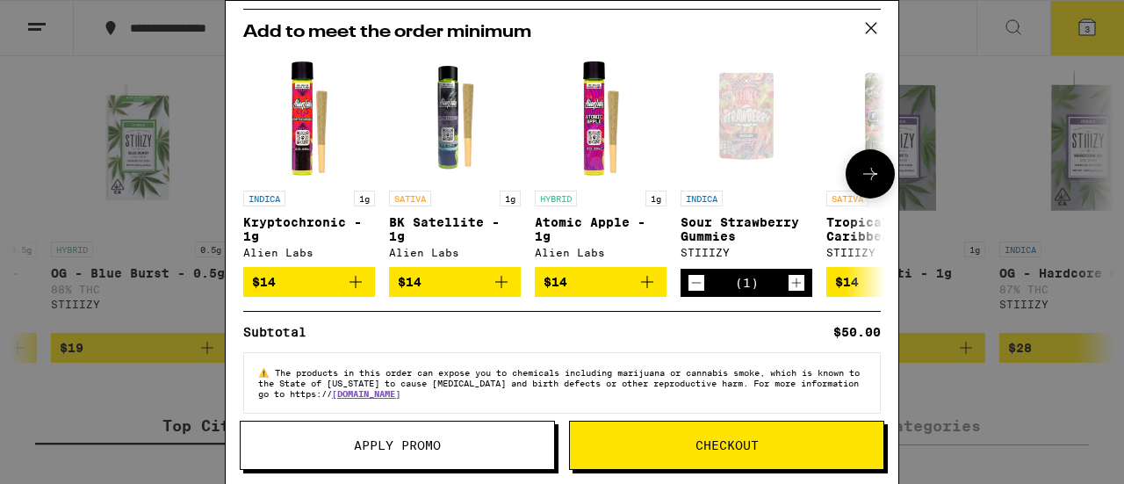
scroll to position [114, 0]
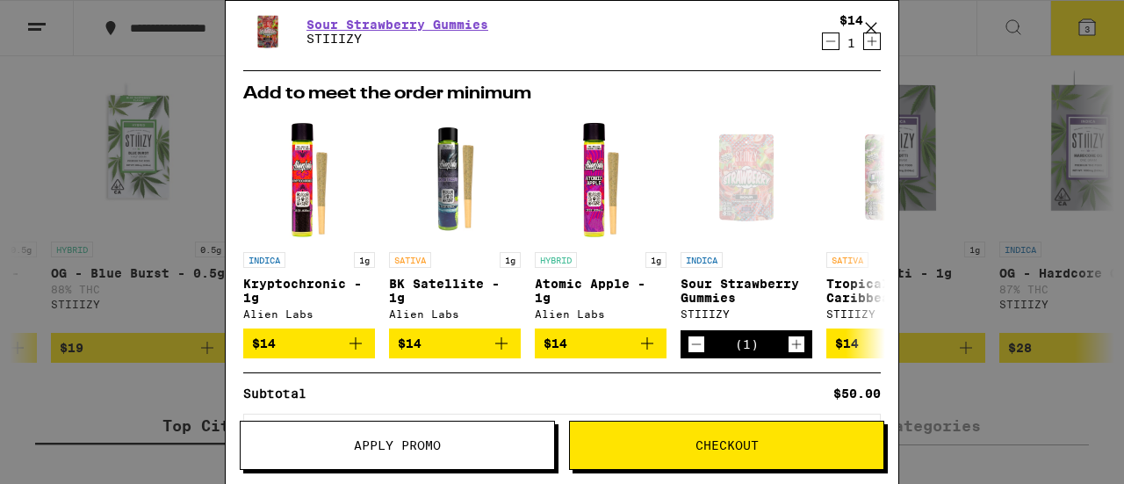
click at [713, 443] on span "Checkout" at bounding box center [727, 445] width 63 height 12
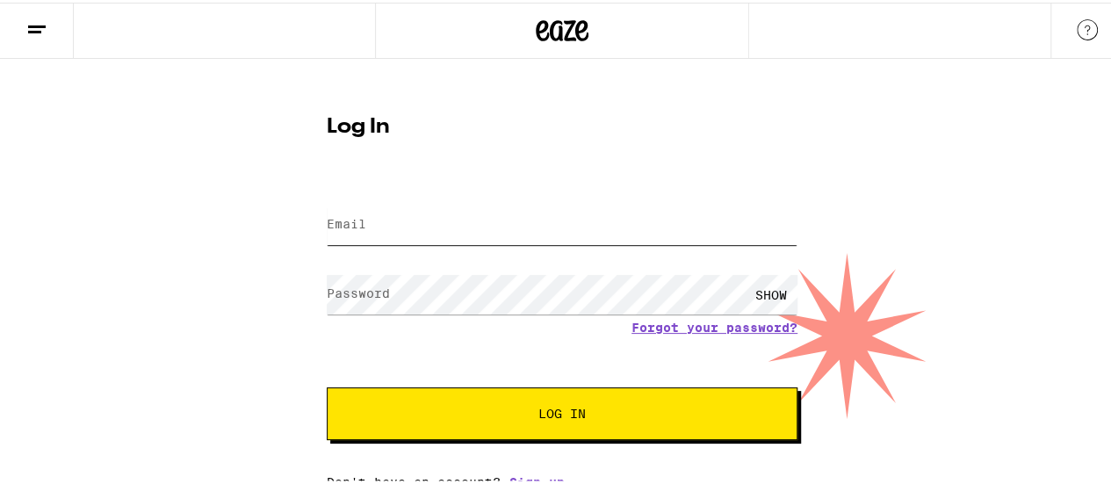
click at [369, 227] on input "Email" at bounding box center [562, 223] width 471 height 40
type input "[PERSON_NAME][EMAIL_ADDRESS][PERSON_NAME][DOMAIN_NAME]"
click at [361, 424] on button "Log In" at bounding box center [562, 411] width 471 height 53
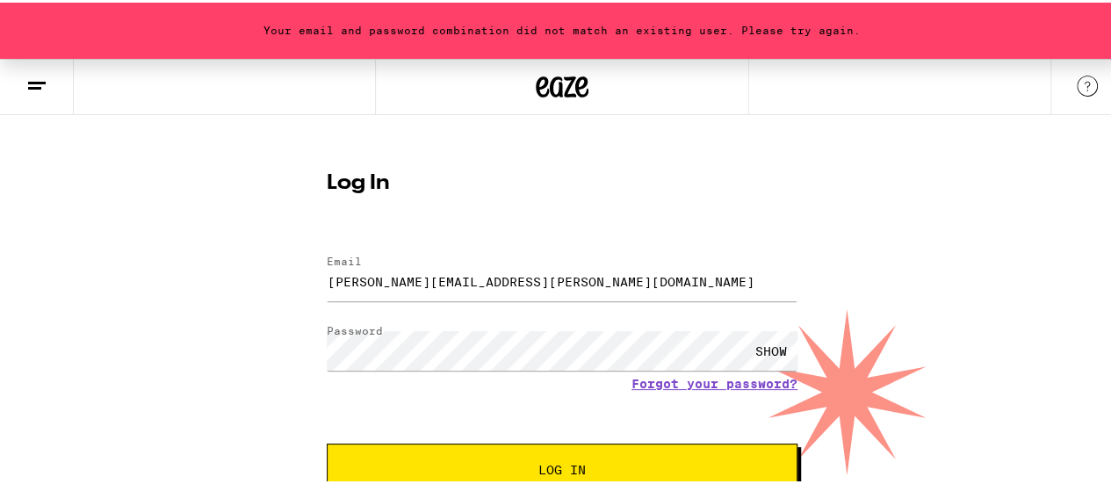
click at [401, 454] on button "Log In" at bounding box center [562, 467] width 471 height 53
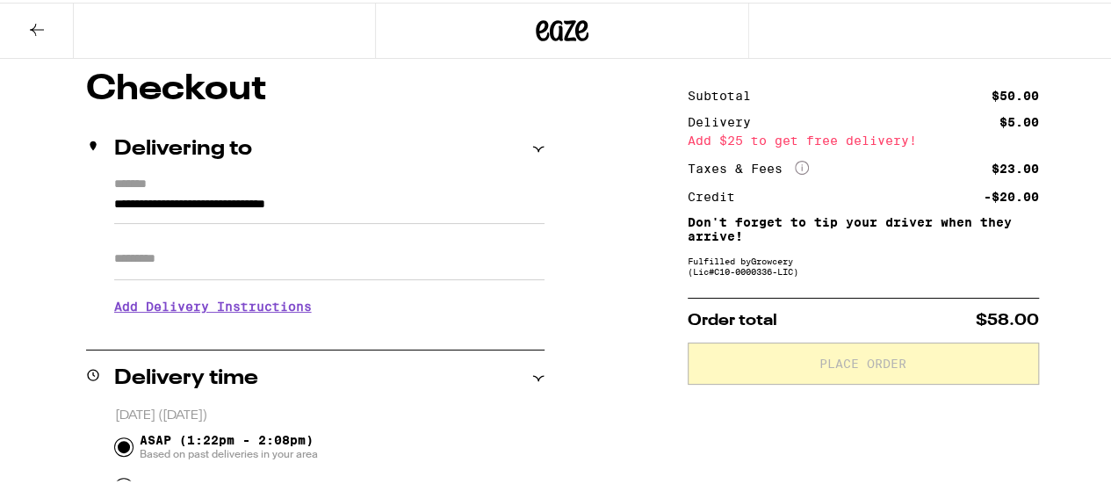
scroll to position [88, 0]
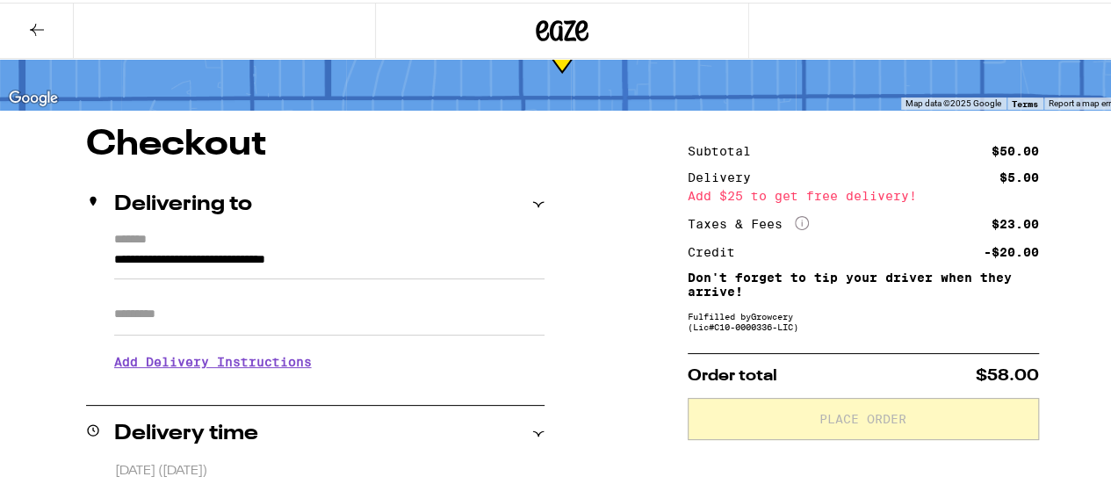
click at [139, 320] on input "Apt/Suite" at bounding box center [329, 312] width 430 height 42
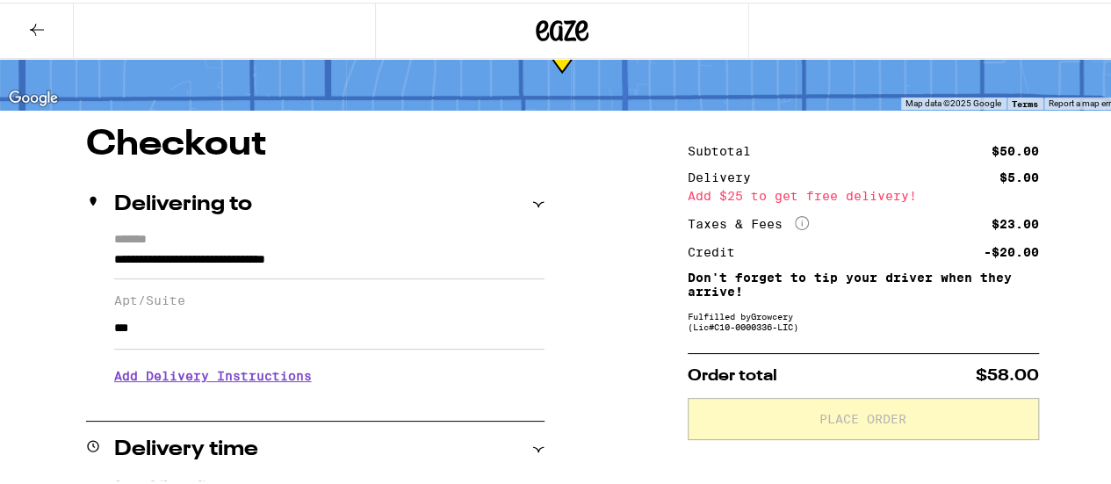
click at [385, 346] on input "***" at bounding box center [329, 326] width 430 height 42
type input "***"
click at [267, 380] on h3 "Add Delivery Instructions" at bounding box center [329, 373] width 430 height 40
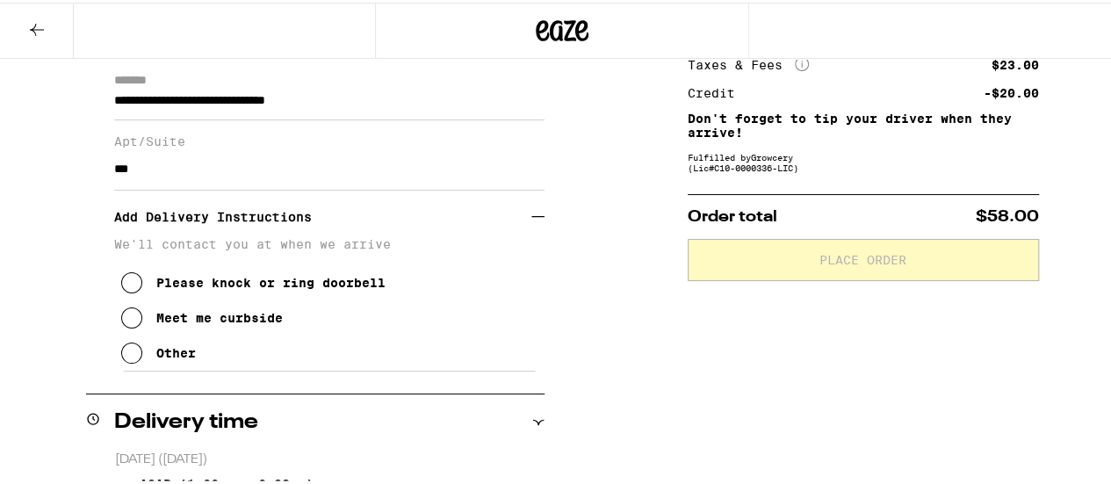
scroll to position [263, 0]
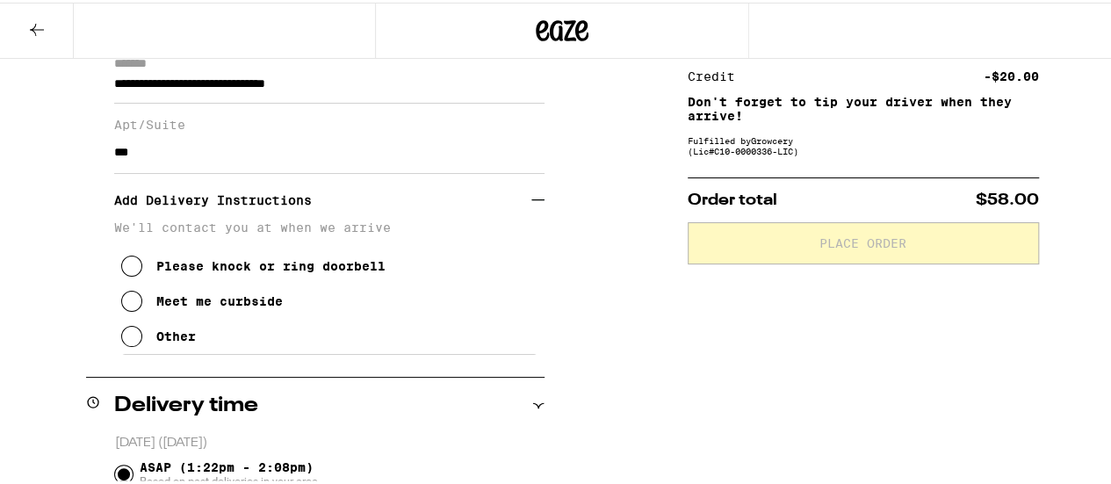
click at [134, 308] on icon at bounding box center [131, 298] width 21 height 21
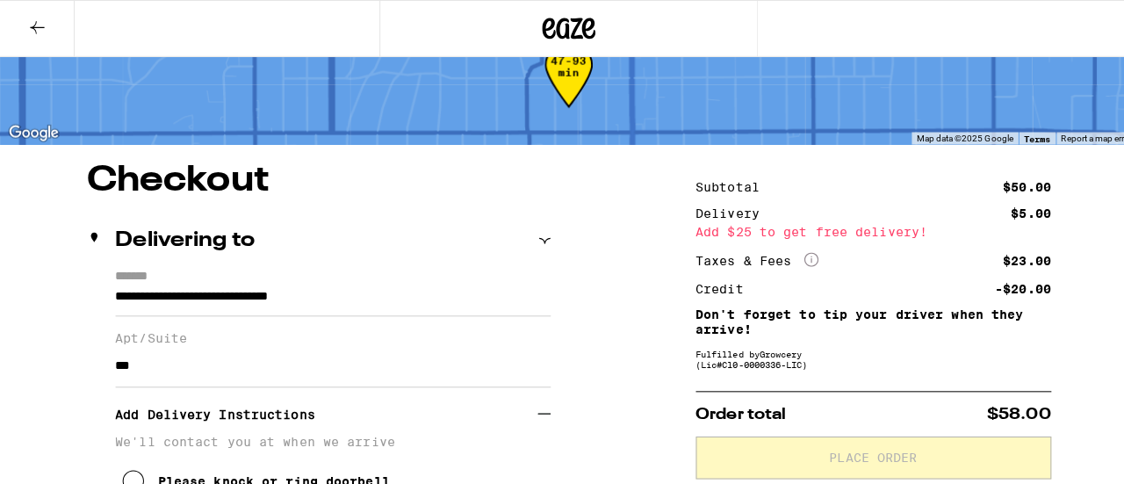
scroll to position [0, 0]
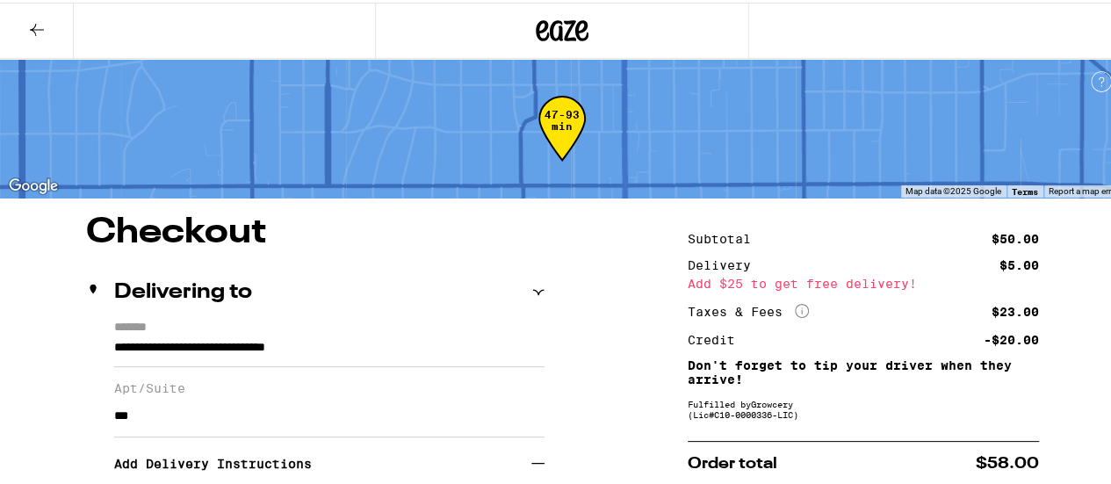
click at [37, 31] on icon at bounding box center [36, 27] width 21 height 21
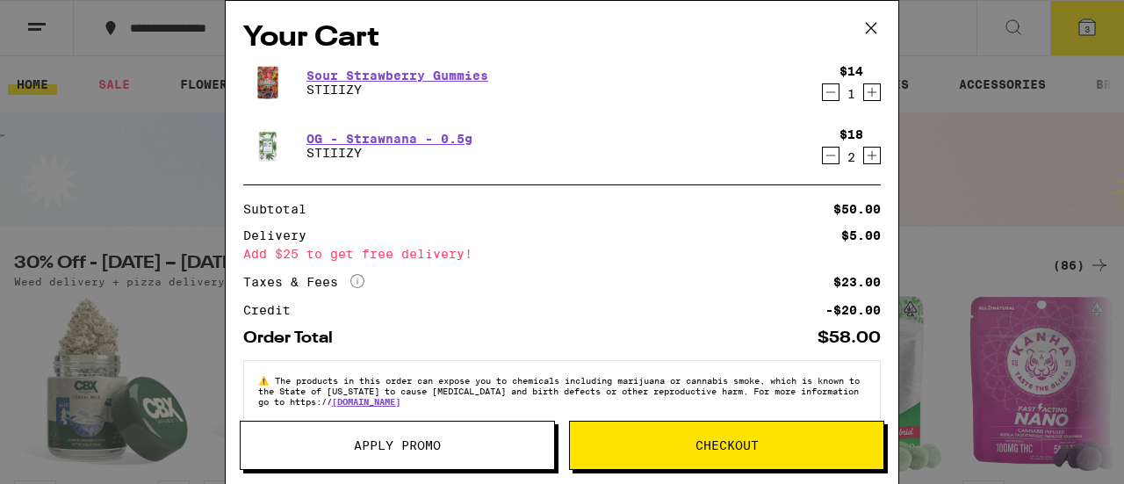
click at [868, 26] on icon at bounding box center [871, 28] width 26 height 26
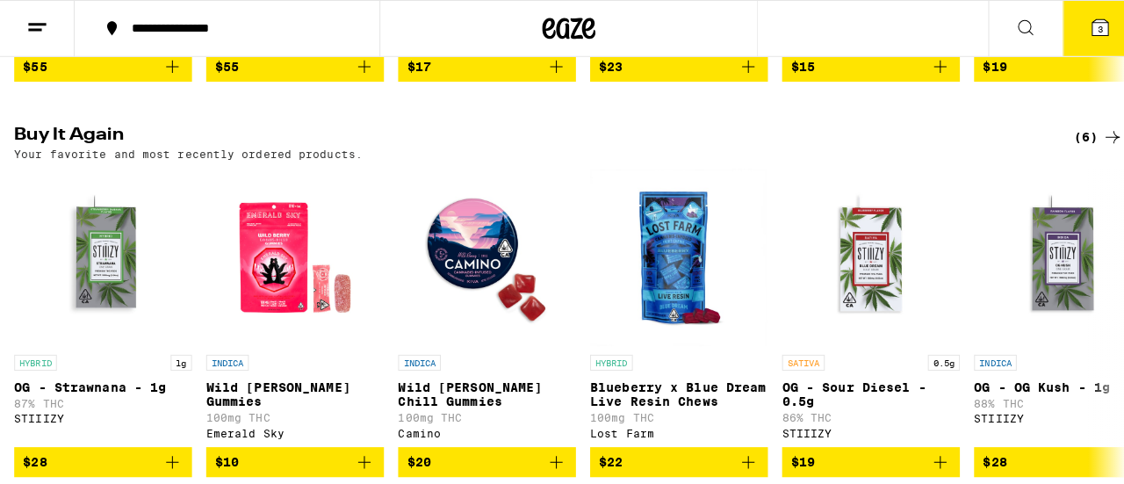
scroll to position [615, 0]
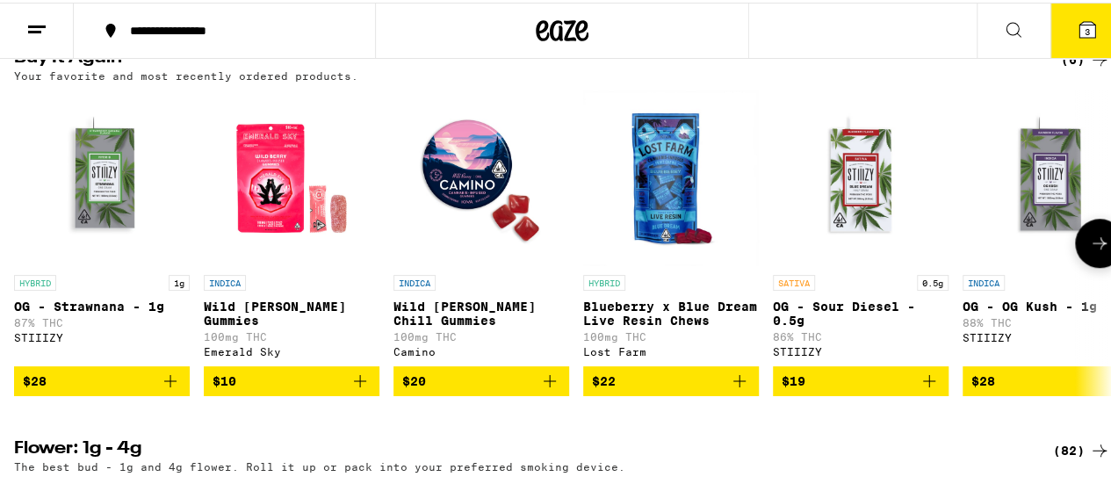
click at [174, 389] on icon "Add to bag" at bounding box center [170, 378] width 21 height 21
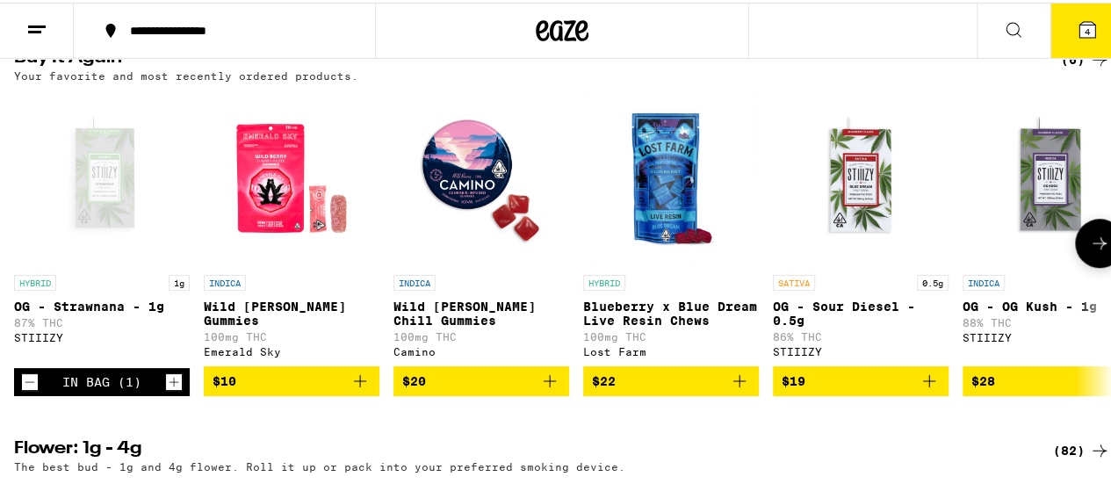
click at [174, 385] on icon "Increment" at bounding box center [174, 380] width 10 height 10
click at [1077, 26] on icon at bounding box center [1087, 27] width 21 height 21
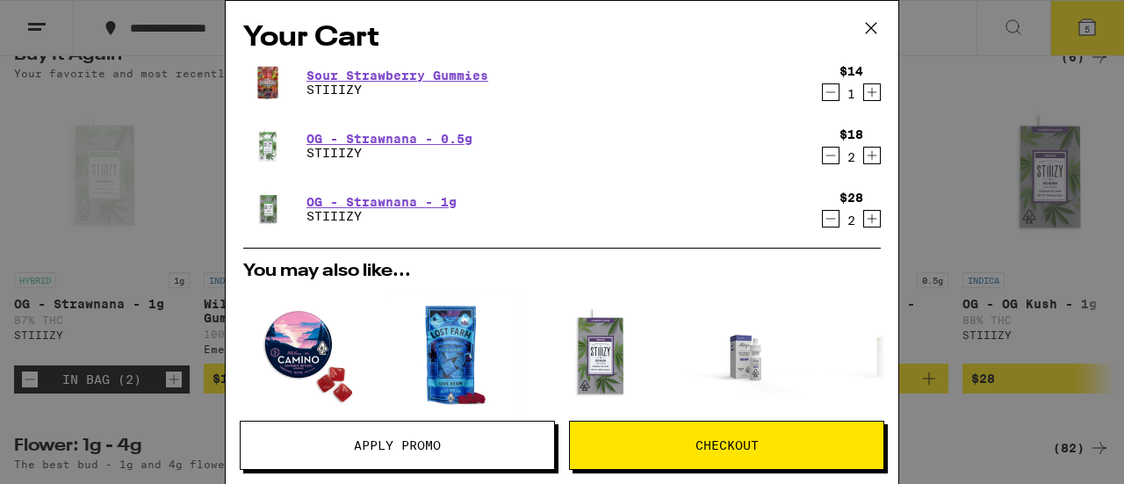
click at [826, 155] on icon "Decrement" at bounding box center [831, 155] width 10 height 0
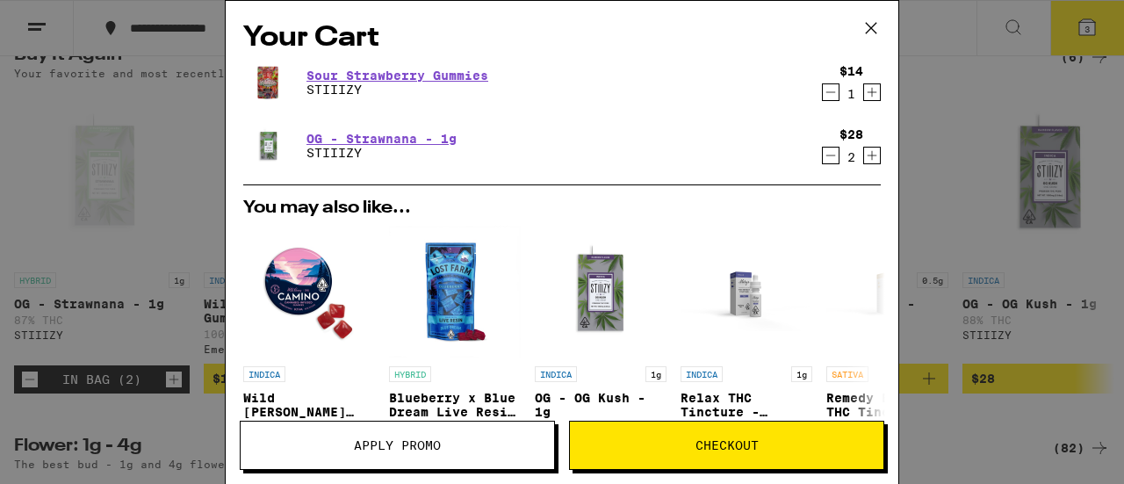
click at [647, 433] on button "Checkout" at bounding box center [726, 445] width 315 height 49
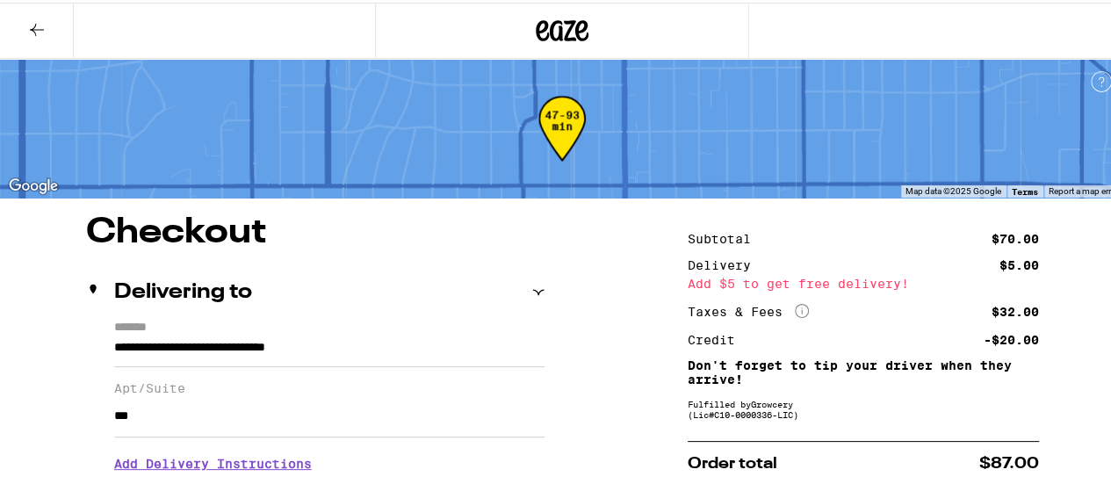
click at [32, 21] on icon at bounding box center [36, 27] width 21 height 21
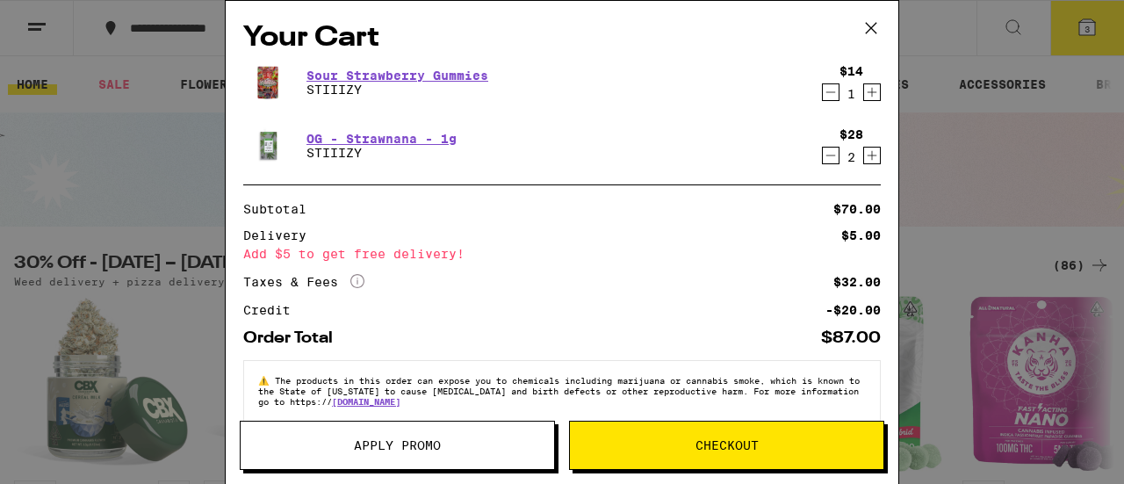
click at [386, 259] on div "Add $5 to get free delivery!" at bounding box center [562, 254] width 638 height 12
click at [401, 254] on div "Add $5 to get free delivery!" at bounding box center [562, 254] width 638 height 12
click at [369, 132] on link "OG - Strawnana - 1g" at bounding box center [381, 139] width 150 height 14
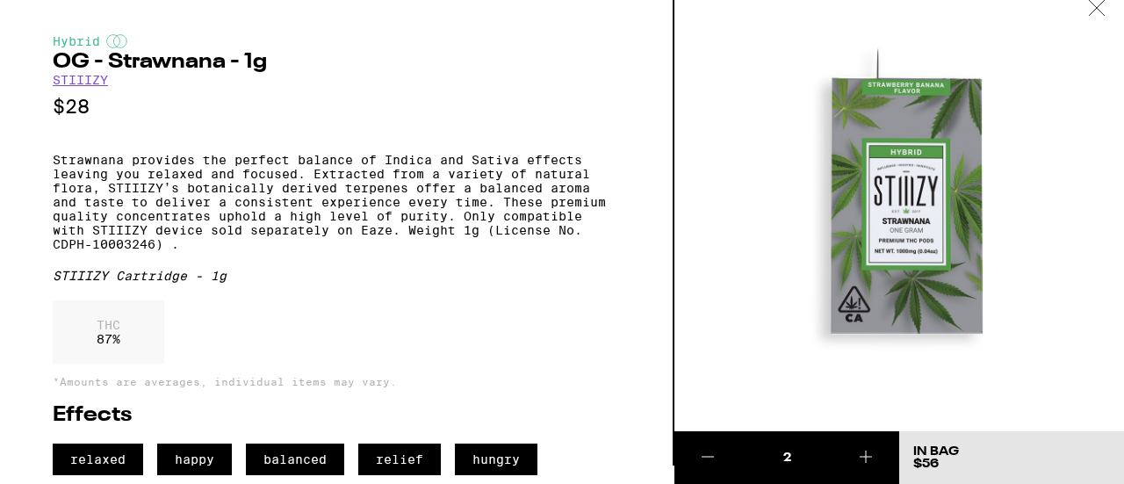
scroll to position [46, 0]
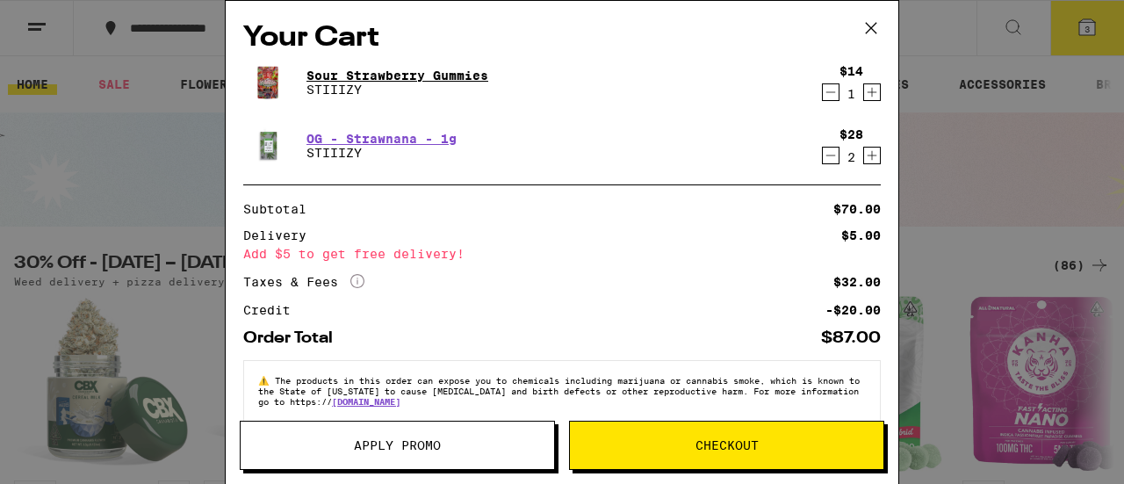
click at [364, 80] on link "Sour Strawberry Gummies" at bounding box center [397, 75] width 182 height 14
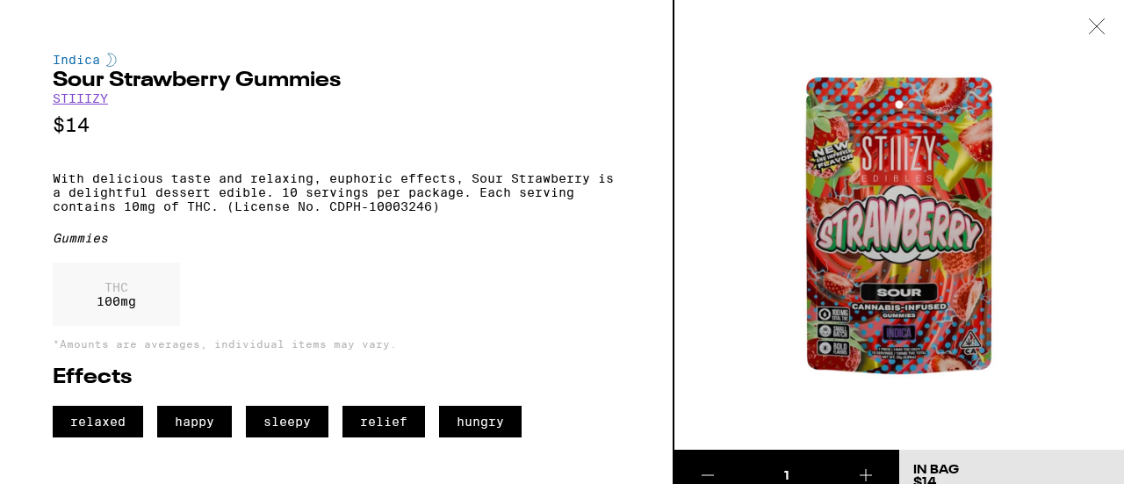
click at [1104, 18] on icon at bounding box center [1096, 25] width 15 height 15
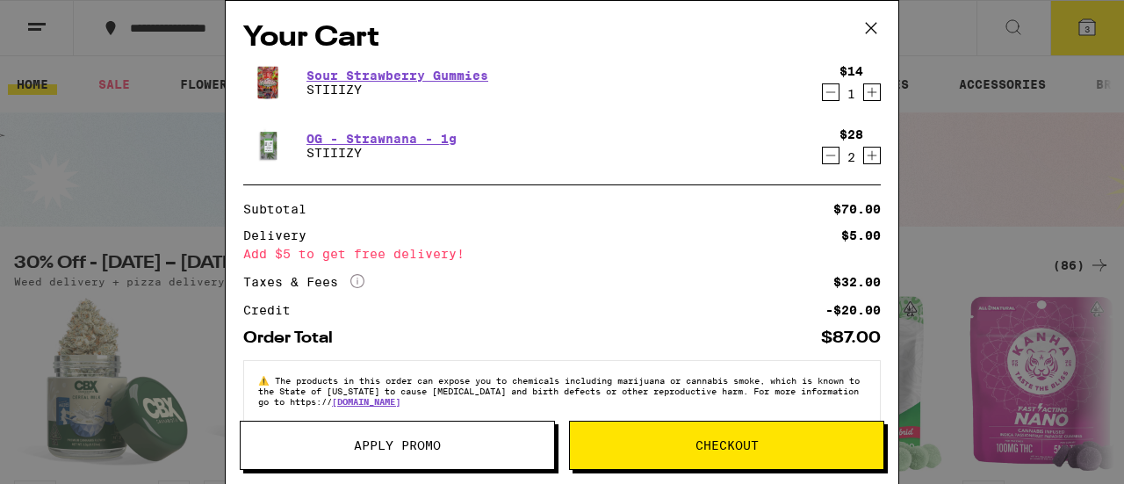
click at [871, 32] on icon at bounding box center [871, 28] width 26 height 26
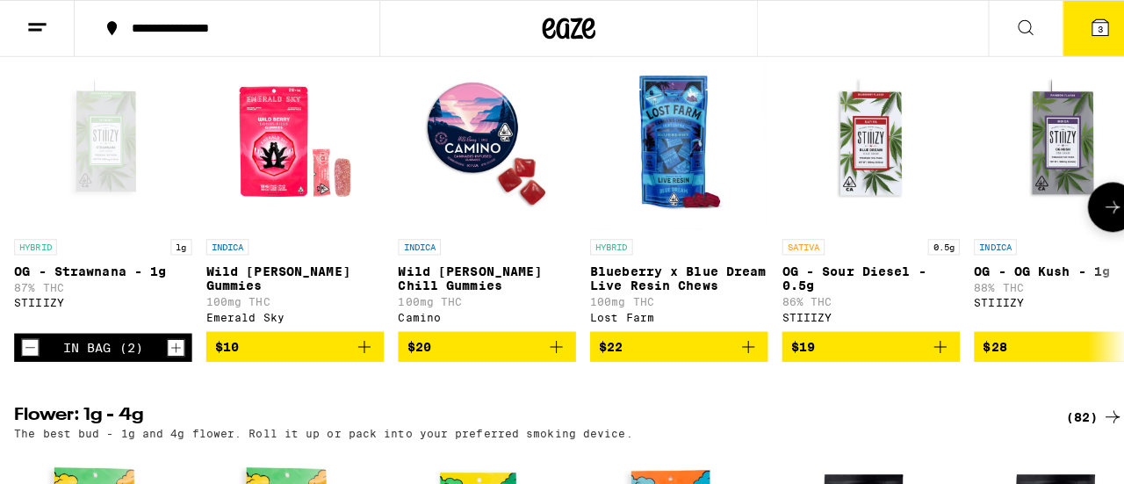
scroll to position [615, 0]
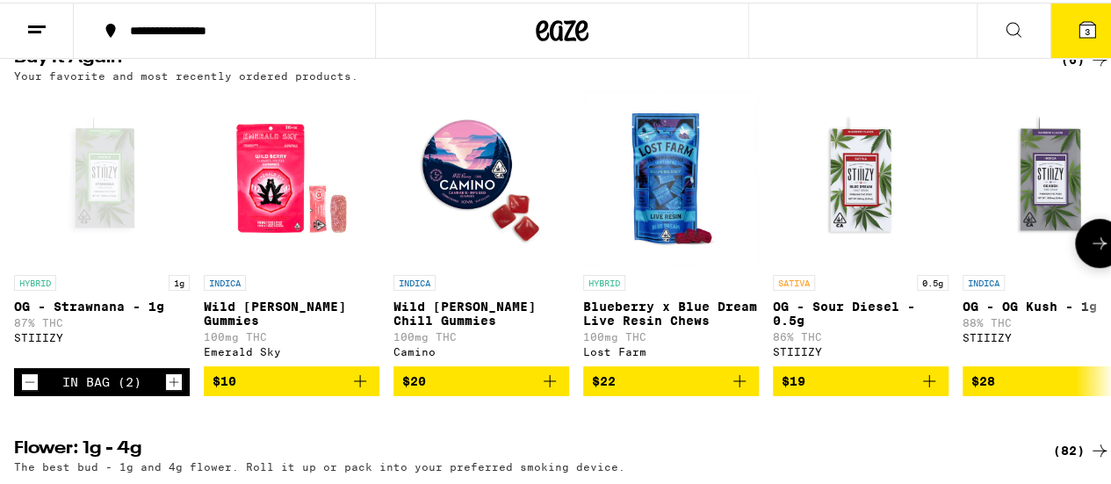
click at [741, 389] on icon "Add to bag" at bounding box center [739, 378] width 21 height 21
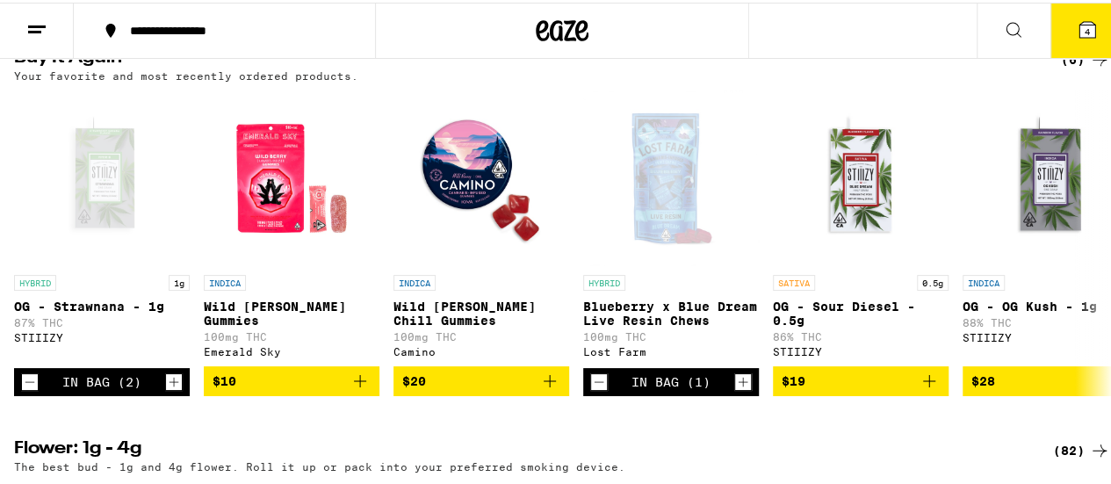
click at [1081, 32] on icon at bounding box center [1087, 27] width 16 height 16
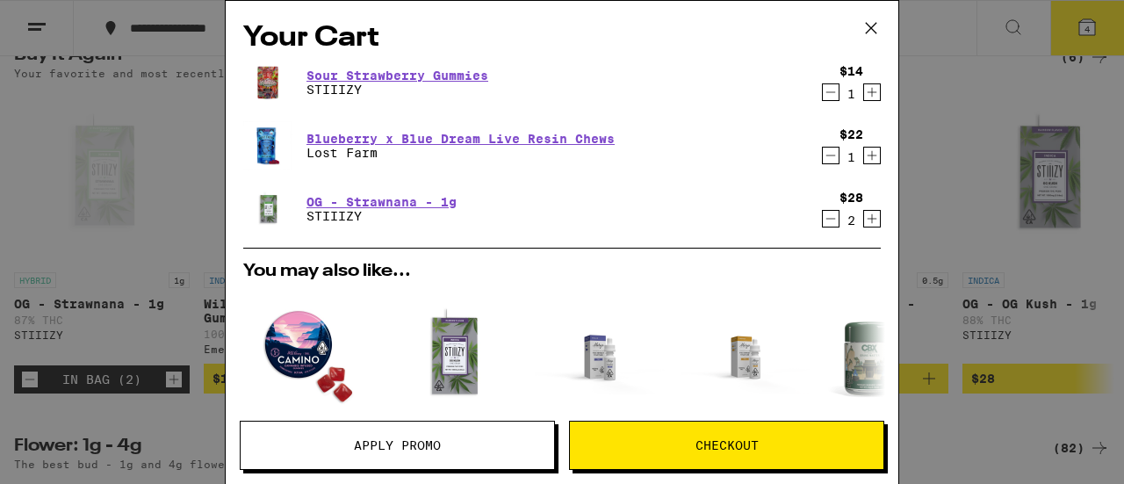
click at [826, 92] on icon "Decrement" at bounding box center [831, 92] width 10 height 0
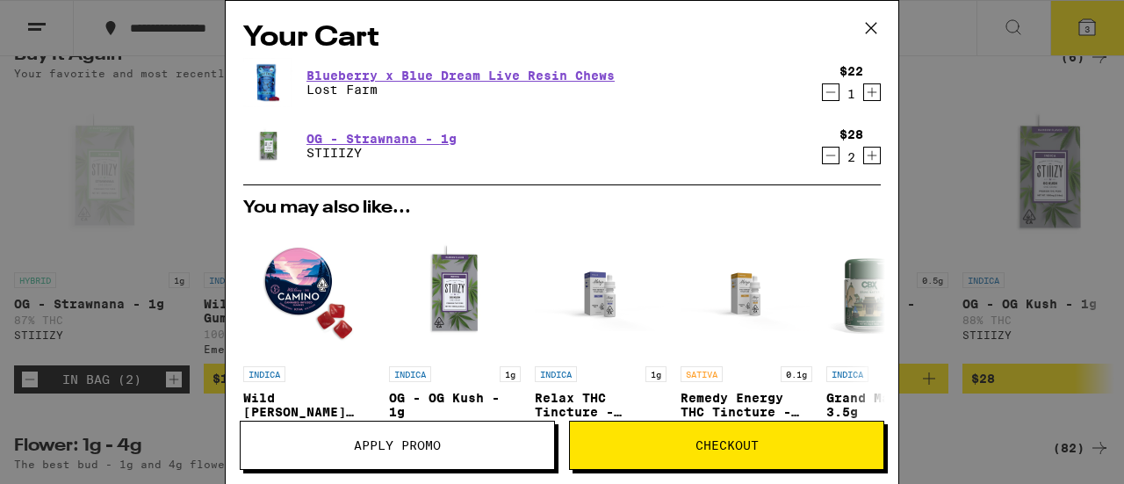
click at [703, 443] on span "Checkout" at bounding box center [727, 445] width 63 height 12
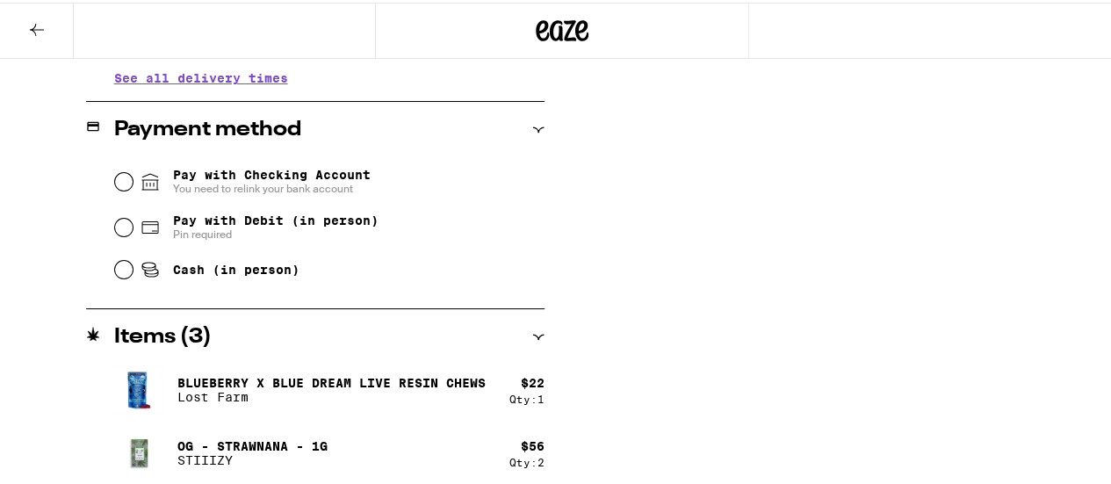
scroll to position [710, 0]
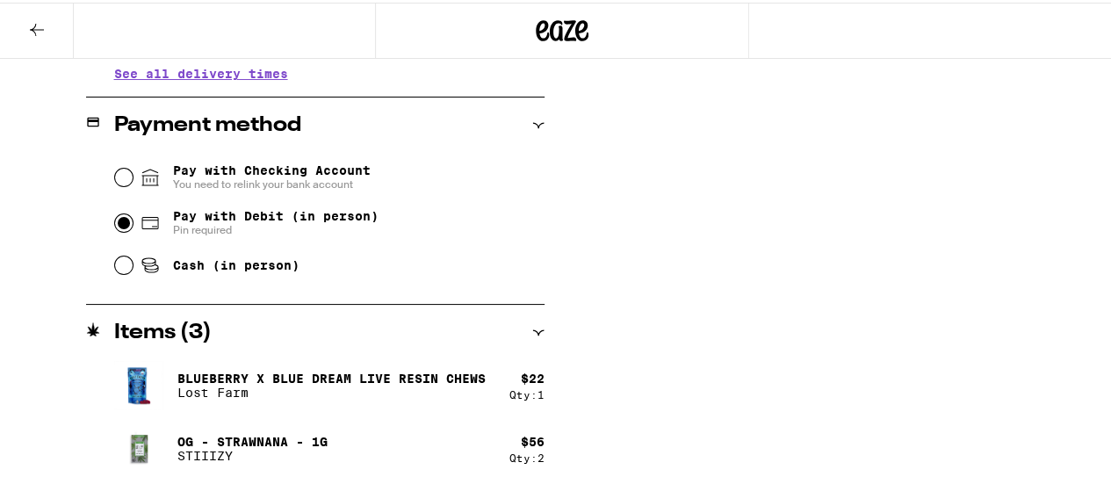
click at [125, 228] on input "Pay with Debit (in person) Pin required" at bounding box center [124, 221] width 18 height 18
radio input "true"
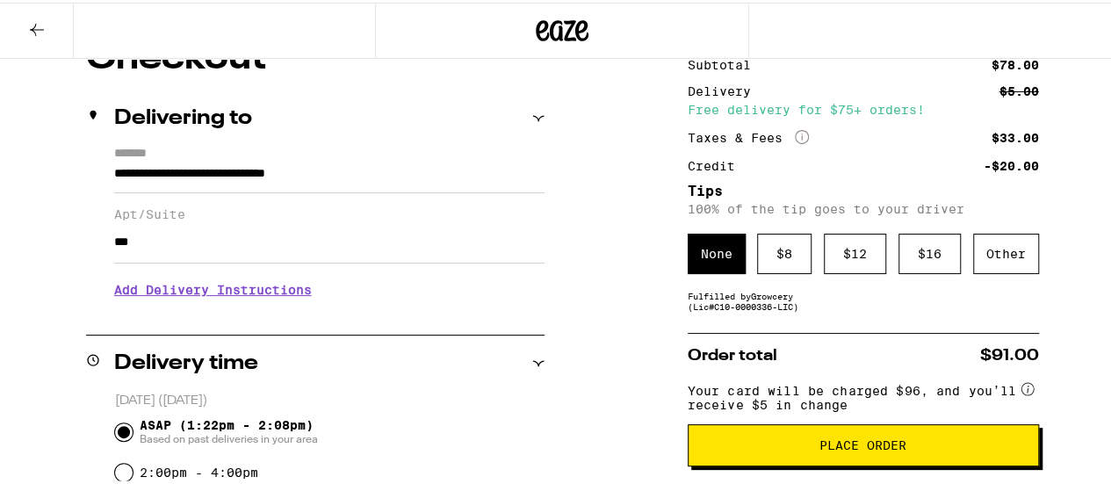
scroll to position [96, 0]
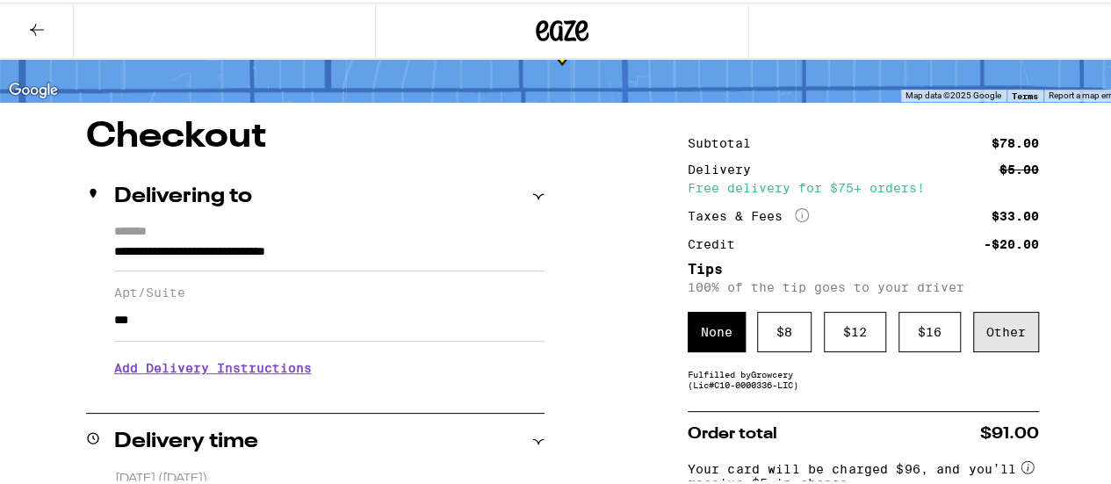
click at [985, 324] on div "Other" at bounding box center [1006, 329] width 66 height 40
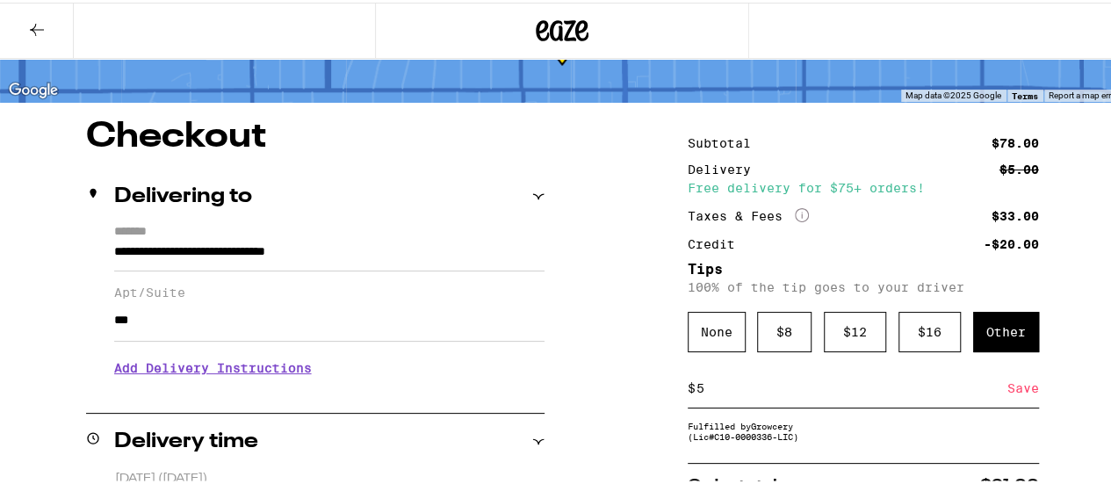
type input "5"
click at [1007, 393] on div "Save" at bounding box center [1023, 385] width 32 height 39
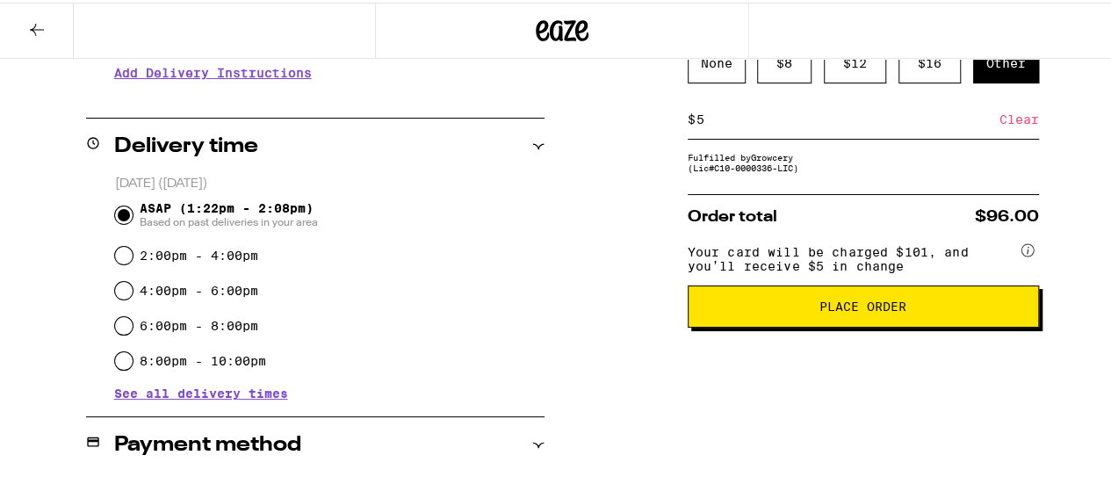
scroll to position [351, 0]
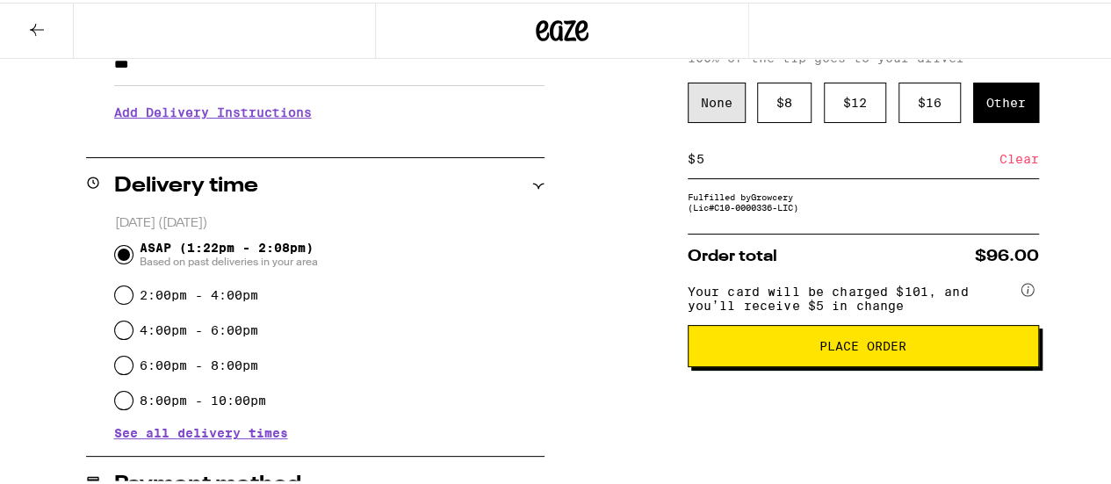
click at [706, 109] on div "None" at bounding box center [717, 100] width 58 height 40
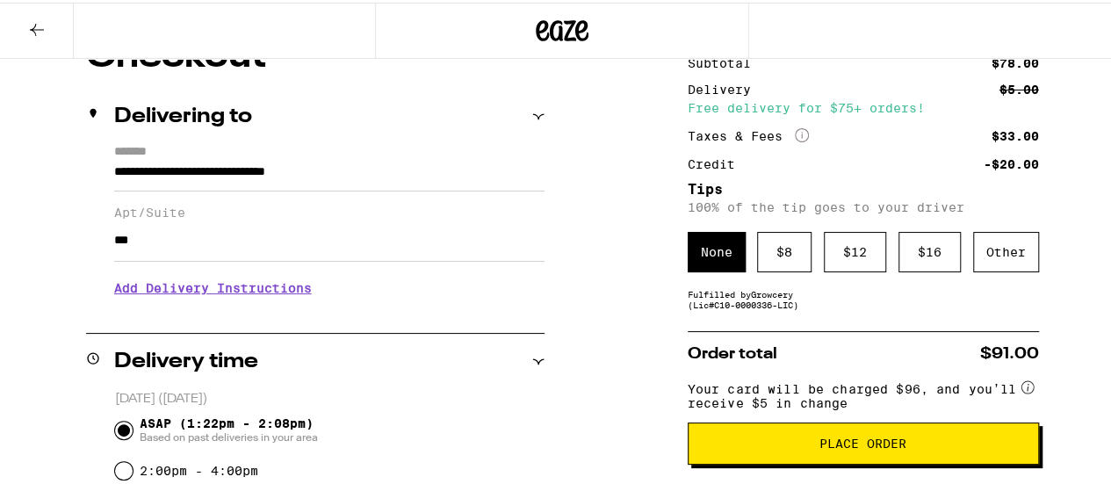
scroll to position [263, 0]
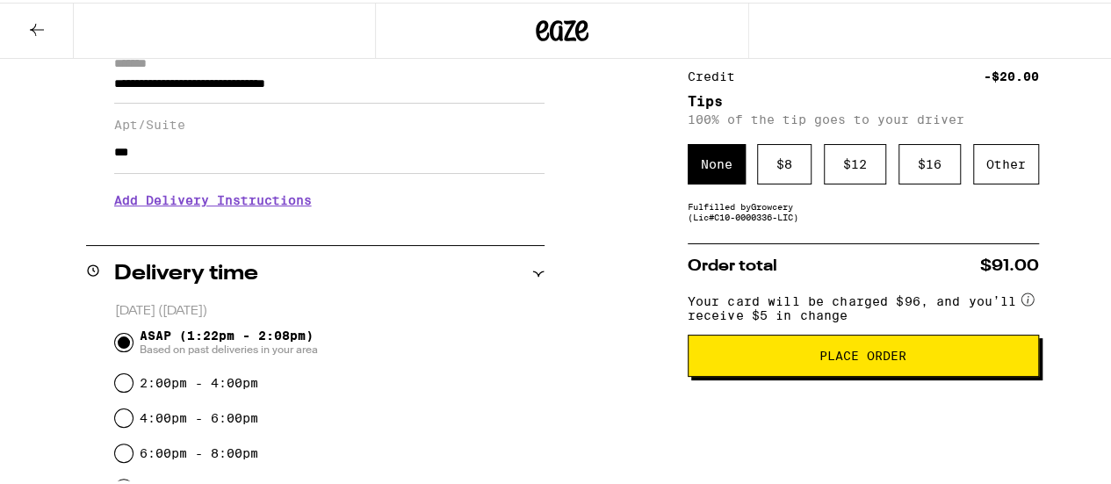
click at [841, 359] on span "Place Order" at bounding box center [862, 353] width 87 height 12
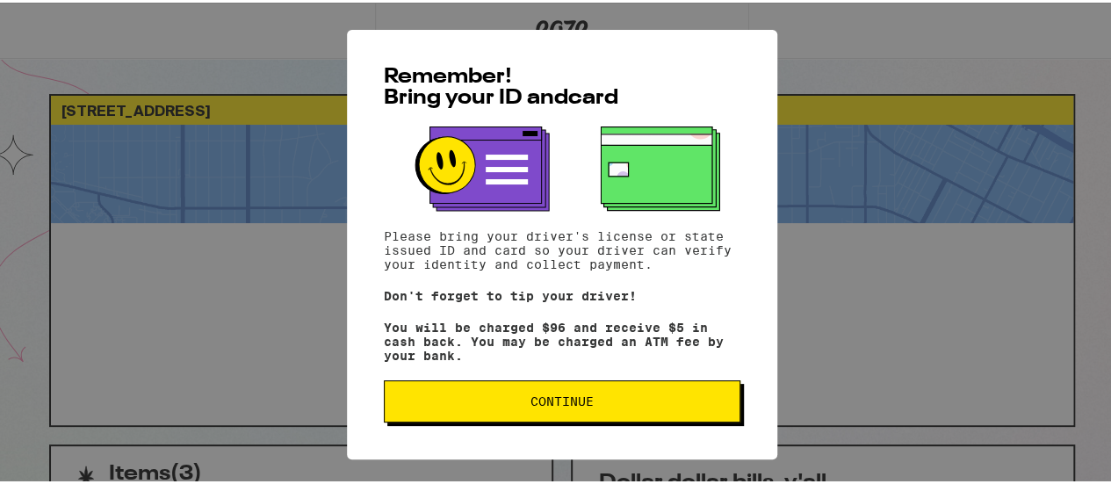
click at [569, 405] on span "Continue" at bounding box center [561, 399] width 63 height 12
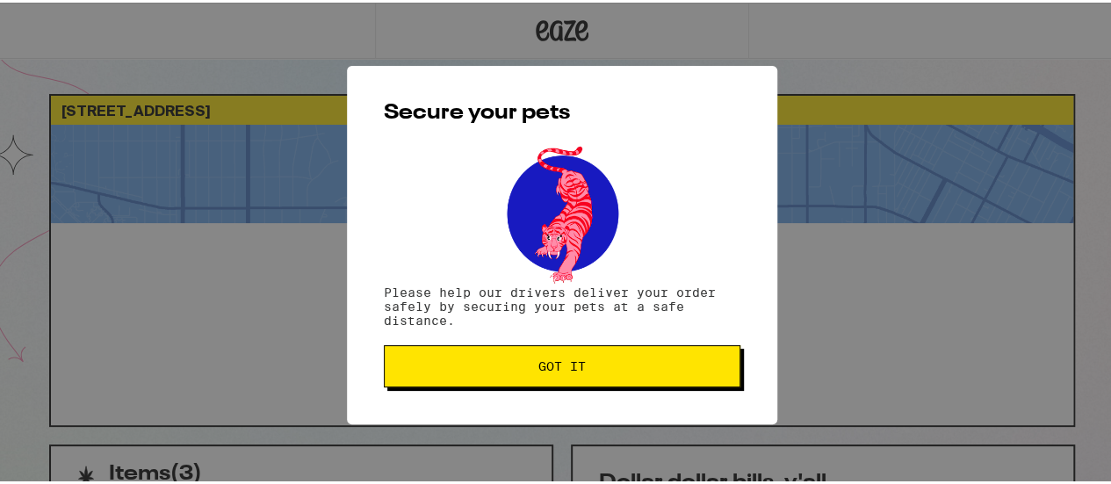
click at [543, 364] on span "Got it" at bounding box center [561, 363] width 47 height 12
